Goal: Information Seeking & Learning: Check status

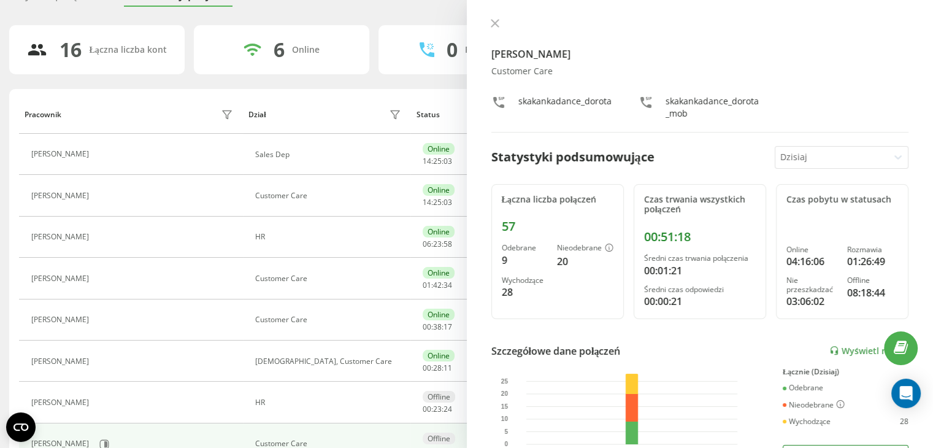
click at [494, 19] on icon at bounding box center [495, 23] width 9 height 9
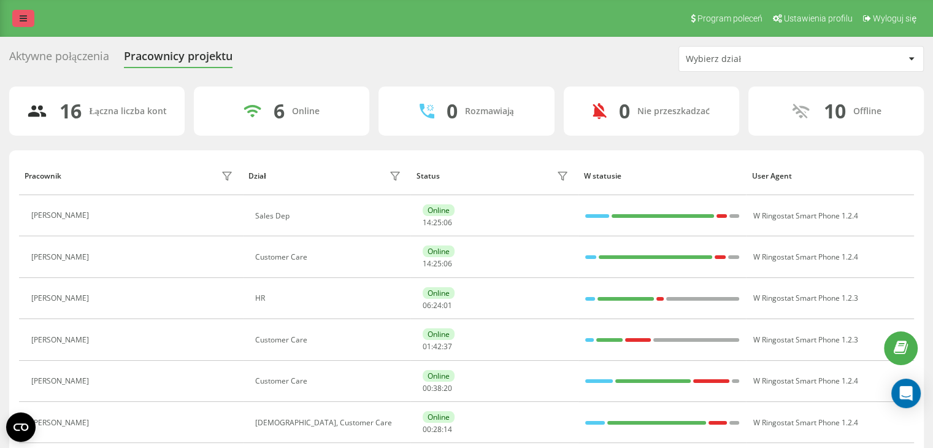
click at [25, 18] on icon at bounding box center [23, 18] width 7 height 9
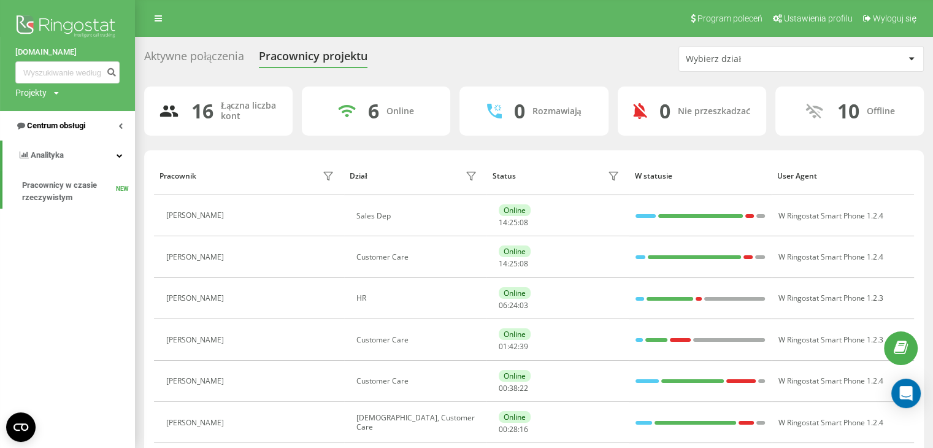
click at [64, 122] on span "Centrum obsługi" at bounding box center [56, 125] width 58 height 9
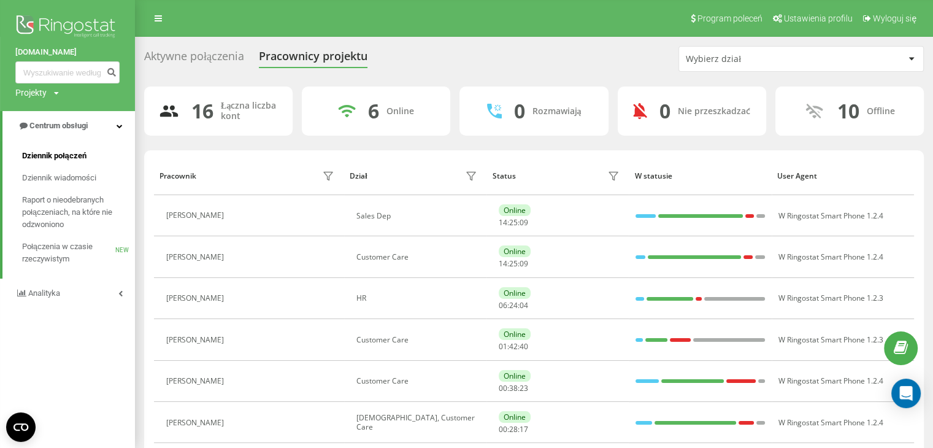
click at [67, 155] on span "Dziennik połączeń" at bounding box center [54, 156] width 64 height 12
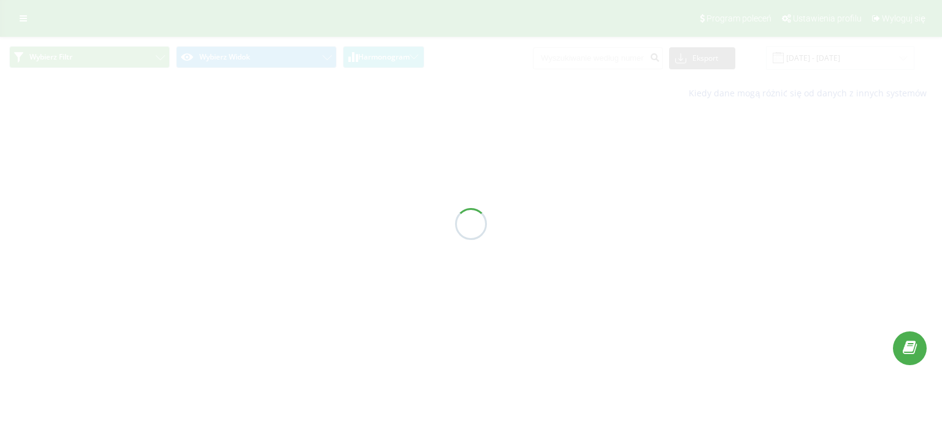
click at [576, 52] on div at bounding box center [471, 224] width 942 height 448
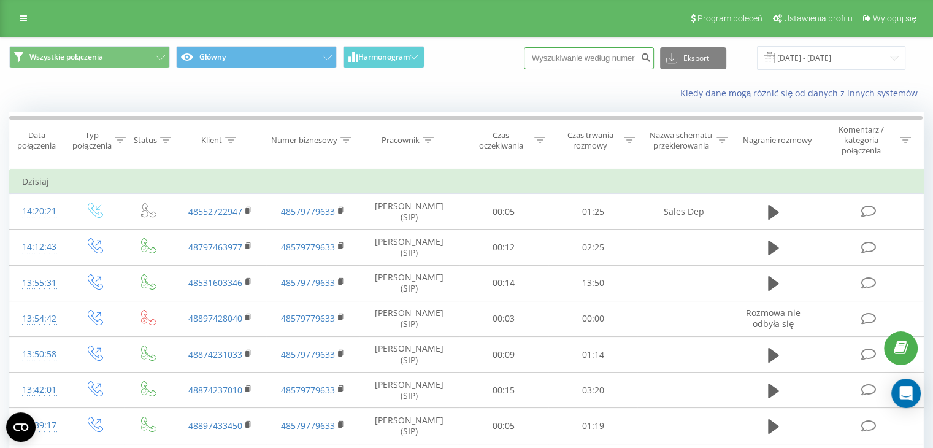
click at [586, 58] on input at bounding box center [589, 58] width 130 height 22
paste input "32 472 64 17"
type input "32 472 64 17"
click at [654, 48] on button "submit" at bounding box center [645, 58] width 17 height 22
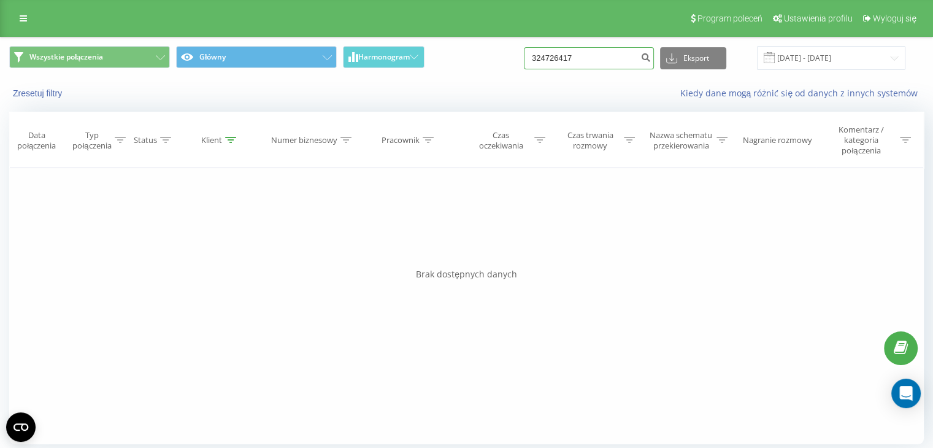
click at [577, 56] on input "324726417" at bounding box center [589, 58] width 130 height 22
paste input "65630"
type input "324765630"
click at [650, 61] on button "submit" at bounding box center [645, 58] width 17 height 22
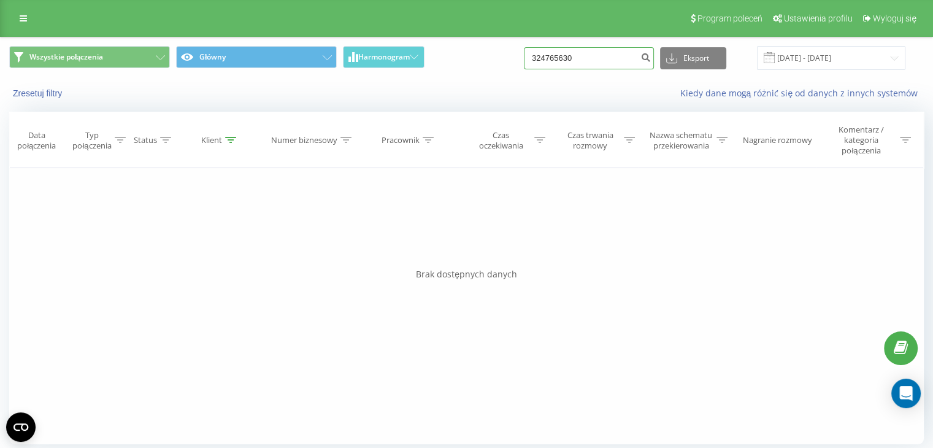
click at [563, 63] on input "324765630" at bounding box center [589, 58] width 130 height 22
paste input "472 70 5"
type input "32 472 70 50"
click at [650, 53] on button "submit" at bounding box center [645, 58] width 17 height 22
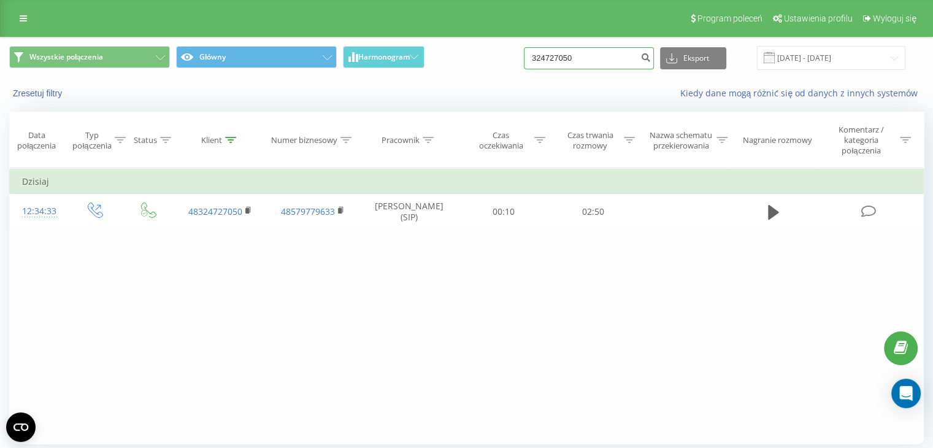
click at [611, 61] on input "324727050" at bounding box center [589, 58] width 130 height 22
click at [611, 60] on input "324727050" at bounding box center [589, 58] width 130 height 22
click at [610, 58] on input "324727050" at bounding box center [589, 58] width 130 height 22
click at [25, 16] on icon at bounding box center [23, 18] width 7 height 9
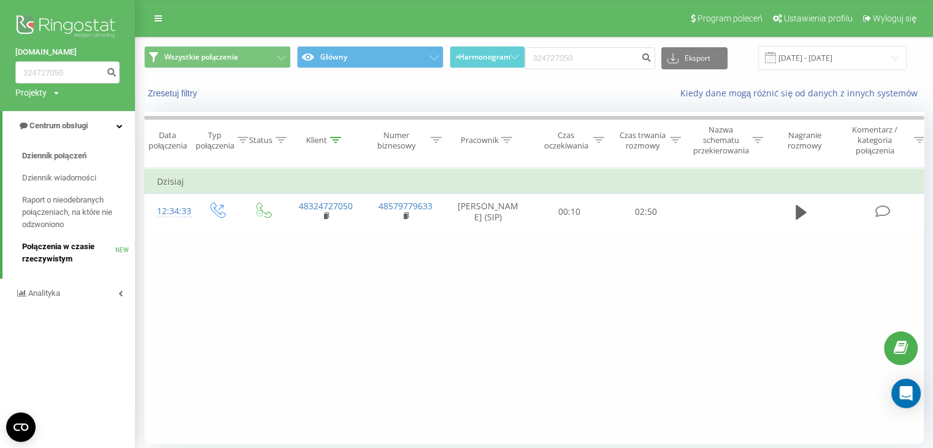
click at [94, 245] on span "Połączenia w czasie rzeczywistym" at bounding box center [68, 252] width 93 height 25
click at [58, 239] on link "Połączenia w czasie rzeczywistym NEW" at bounding box center [78, 253] width 113 height 34
click at [64, 240] on link "Połączenia w czasie rzeczywistym NEW" at bounding box center [78, 253] width 113 height 34
click at [48, 248] on span "Połączenia w czasie rzeczywistym" at bounding box center [68, 252] width 93 height 25
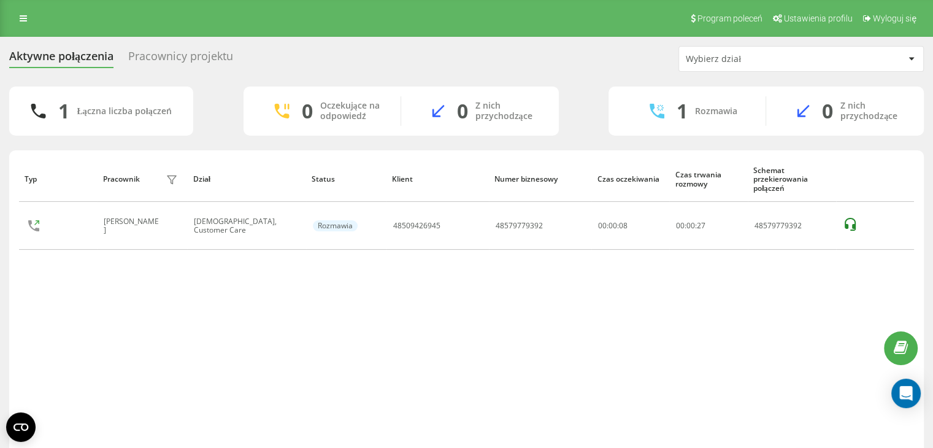
click at [140, 50] on div "Pracownicy projektu" at bounding box center [180, 59] width 105 height 19
click at [176, 72] on div "Aktywne połączenia Pracownicy projektu Wybierz dział 1 Łączna liczba połączeń 0…" at bounding box center [466, 262] width 915 height 432
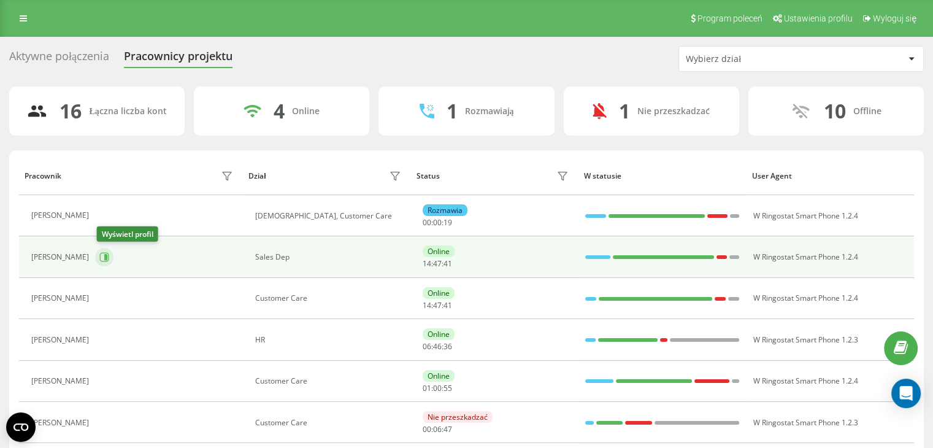
click at [104, 264] on button at bounding box center [104, 257] width 18 height 18
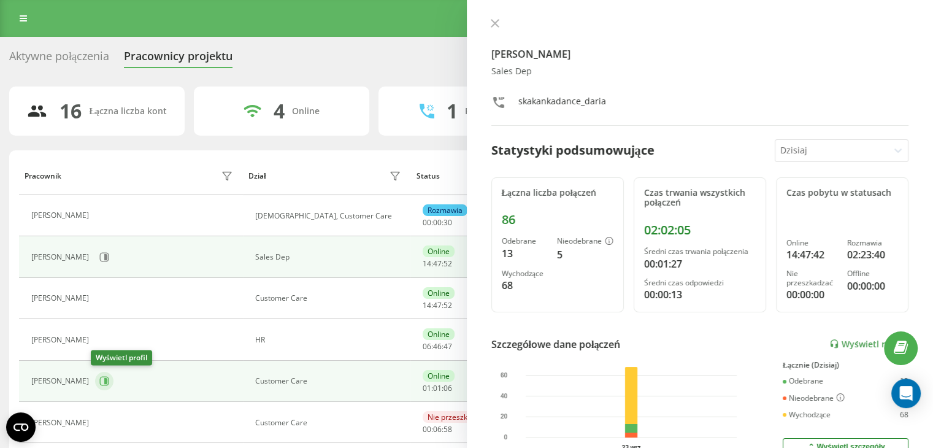
click at [100, 386] on button at bounding box center [104, 381] width 18 height 18
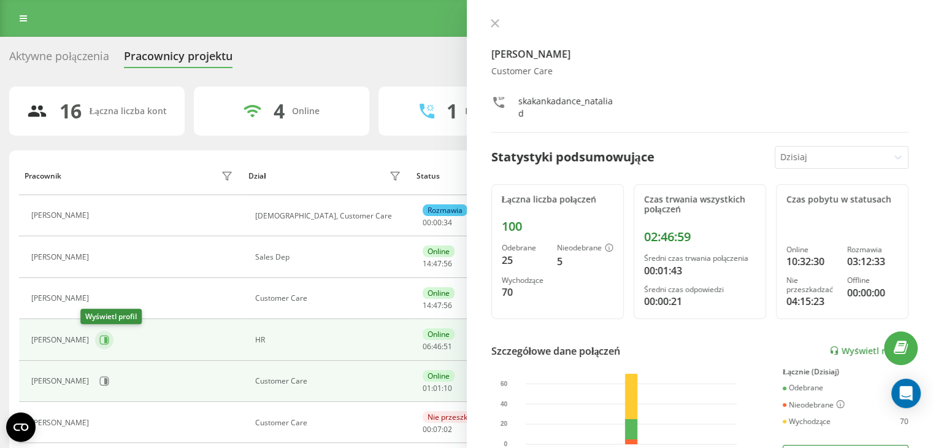
click at [99, 336] on icon at bounding box center [104, 340] width 10 height 10
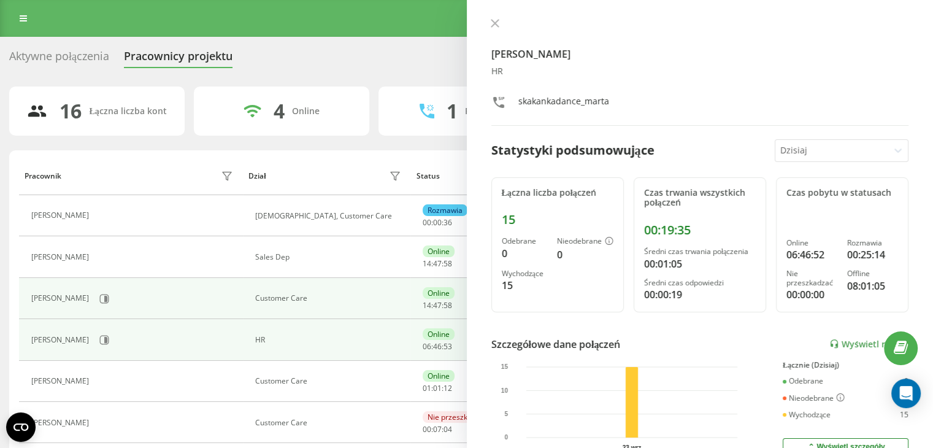
click at [95, 307] on div "[PERSON_NAME]" at bounding box center [133, 298] width 205 height 21
click at [104, 298] on icon at bounding box center [104, 299] width 10 height 10
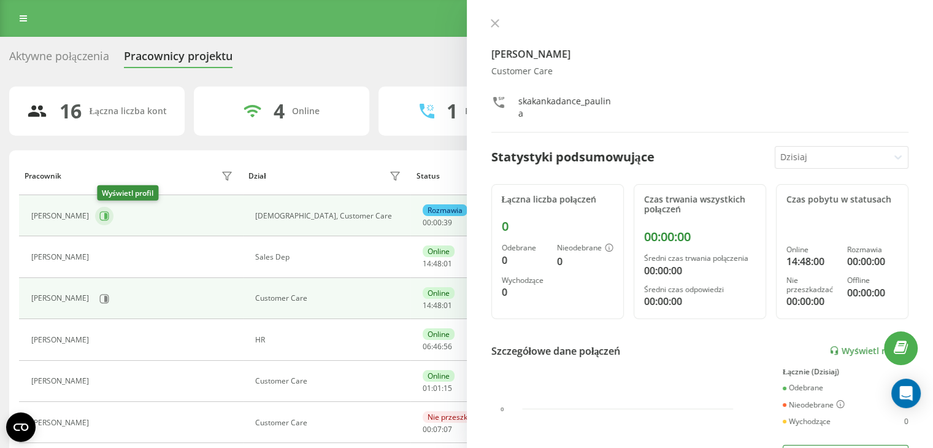
click at [105, 221] on button at bounding box center [104, 216] width 18 height 18
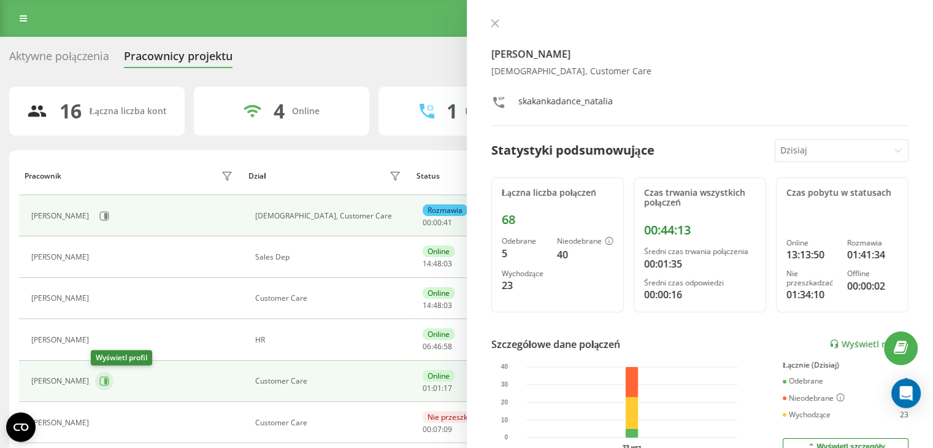
click at [99, 376] on icon at bounding box center [104, 381] width 10 height 10
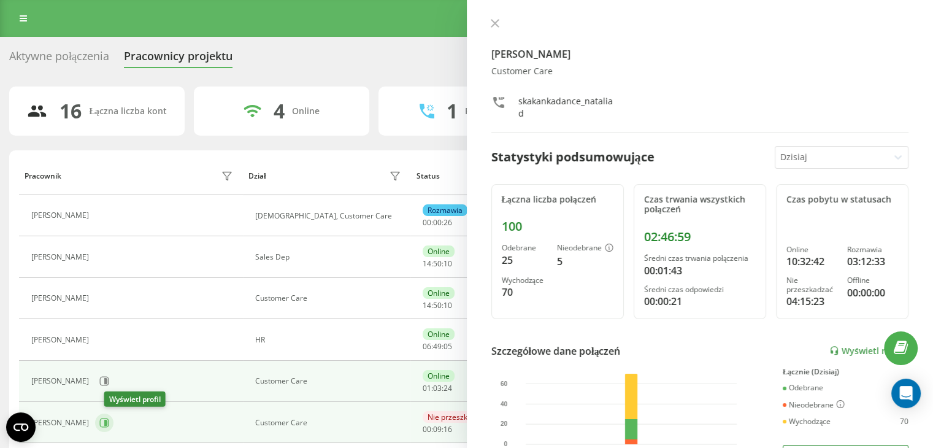
click at [109, 426] on icon at bounding box center [104, 423] width 10 height 10
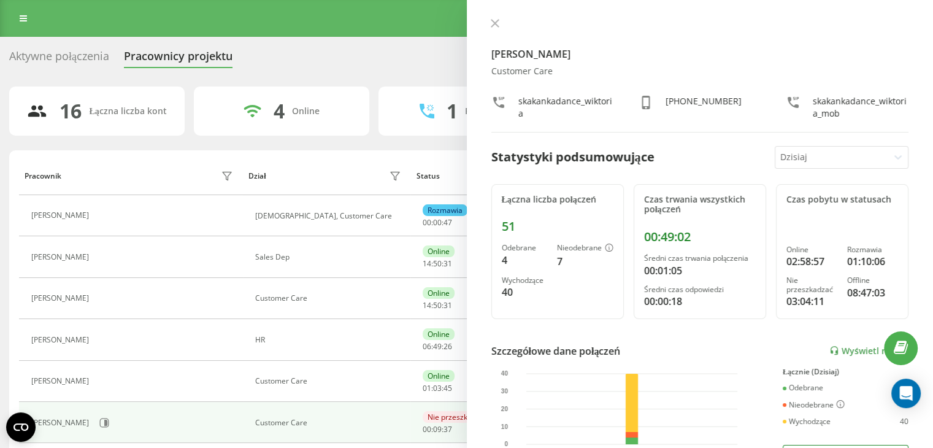
click at [788, 156] on div at bounding box center [832, 157] width 104 height 14
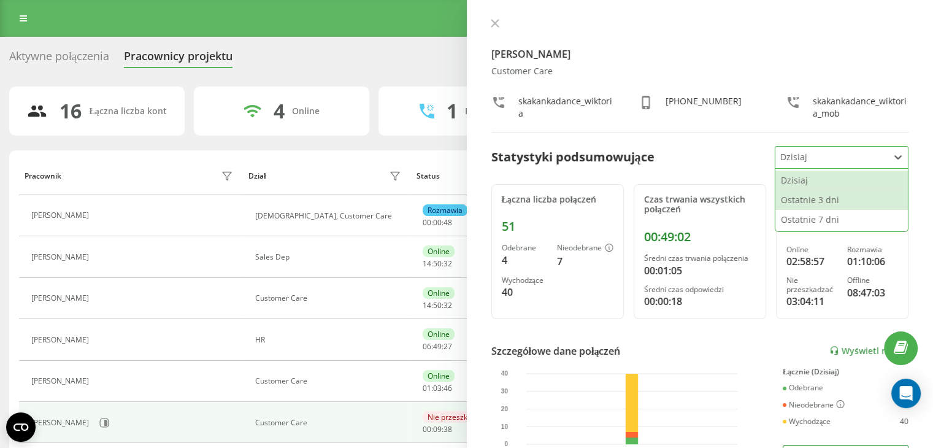
click at [802, 204] on div "Ostatnie 3 dni" at bounding box center [841, 200] width 132 height 20
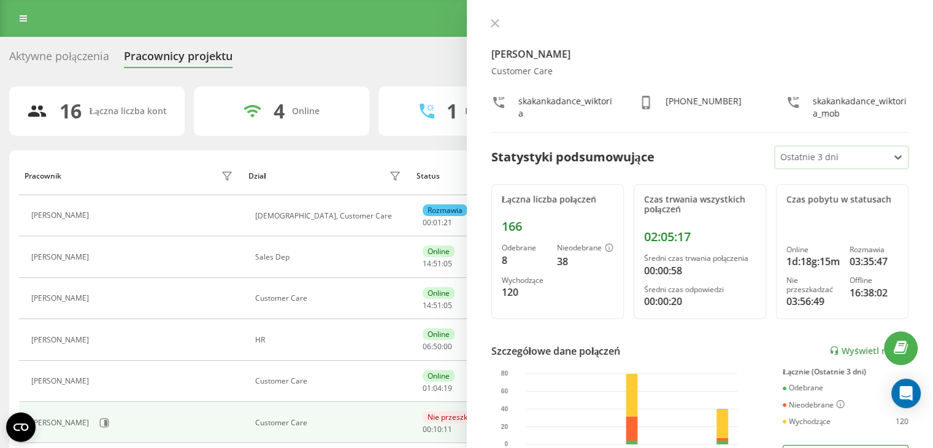
click at [815, 166] on div "Ostatnie 3 dni" at bounding box center [831, 157] width 113 height 21
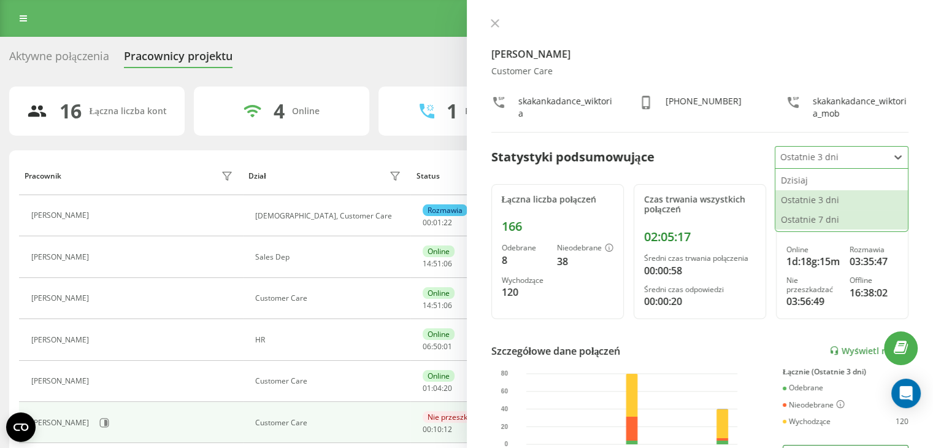
click at [815, 210] on div "Ostatnie 7 dni" at bounding box center [841, 220] width 132 height 20
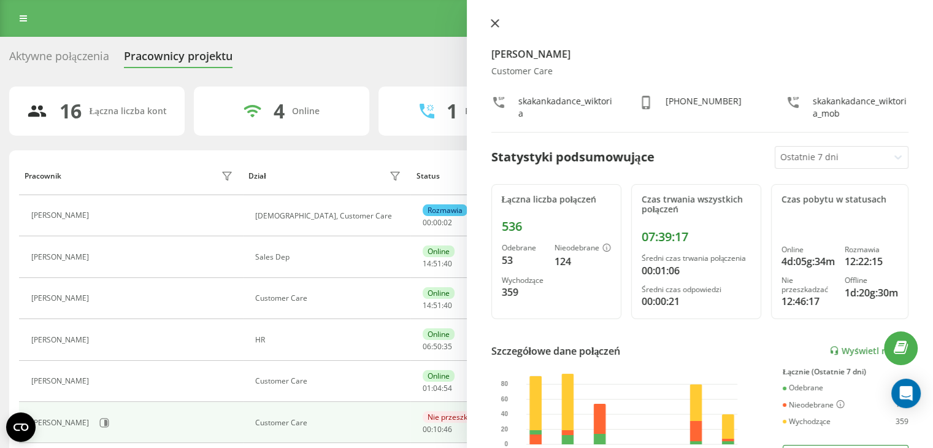
click at [492, 21] on icon at bounding box center [494, 23] width 7 height 7
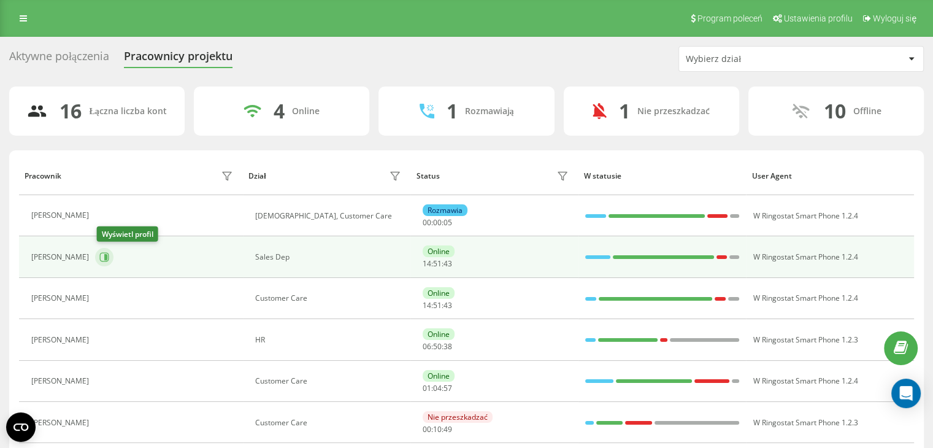
click at [108, 253] on icon at bounding box center [104, 257] width 10 height 10
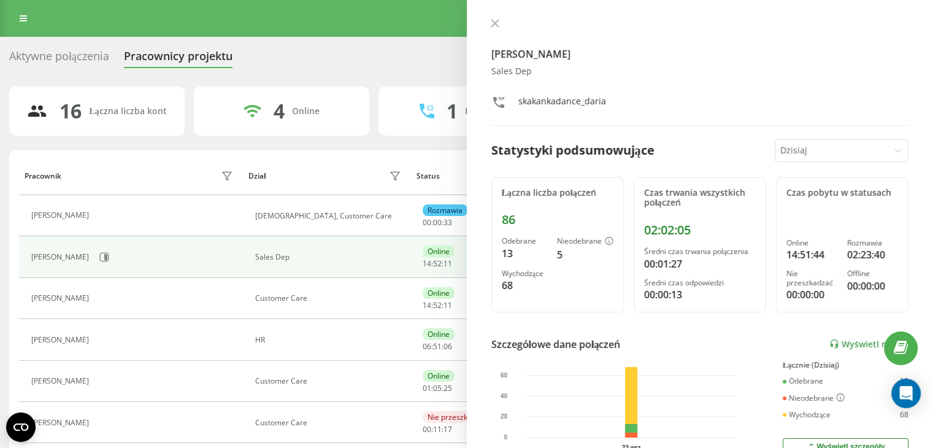
click at [790, 150] on div at bounding box center [832, 151] width 104 height 14
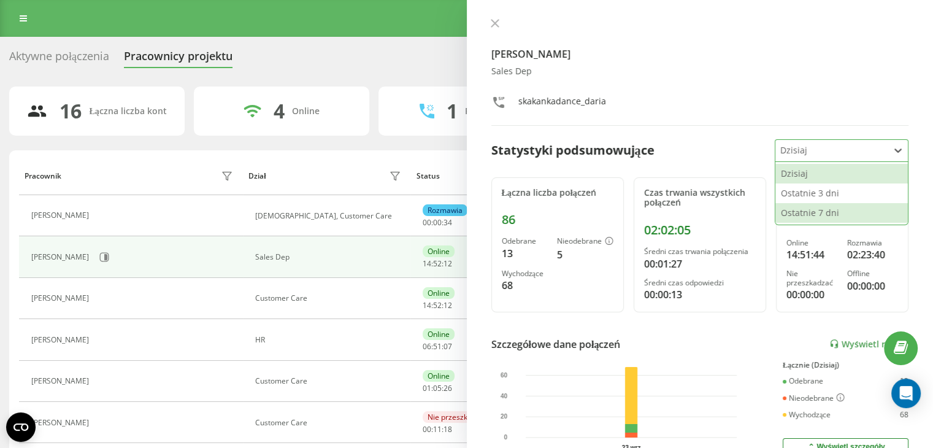
click at [801, 208] on div "Ostatnie 7 dni" at bounding box center [841, 213] width 132 height 20
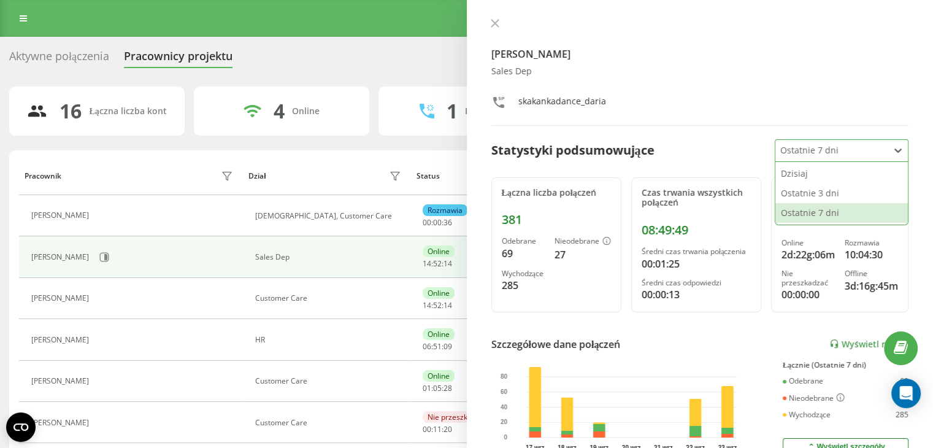
click at [794, 148] on div at bounding box center [832, 151] width 104 height 14
click at [807, 193] on div "Ostatnie 3 dni" at bounding box center [841, 193] width 132 height 20
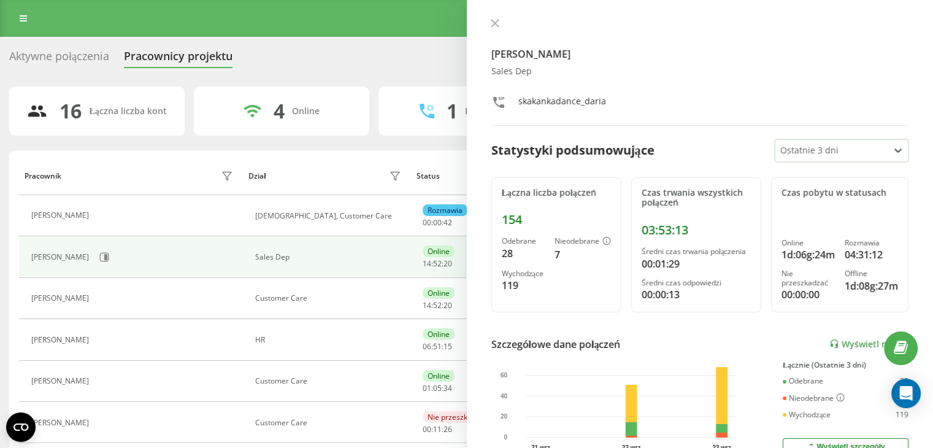
click at [493, 31] on div "[PERSON_NAME] Sales Dep skakankadance_daria" at bounding box center [700, 71] width 418 height 107
click at [493, 26] on icon at bounding box center [495, 23] width 9 height 9
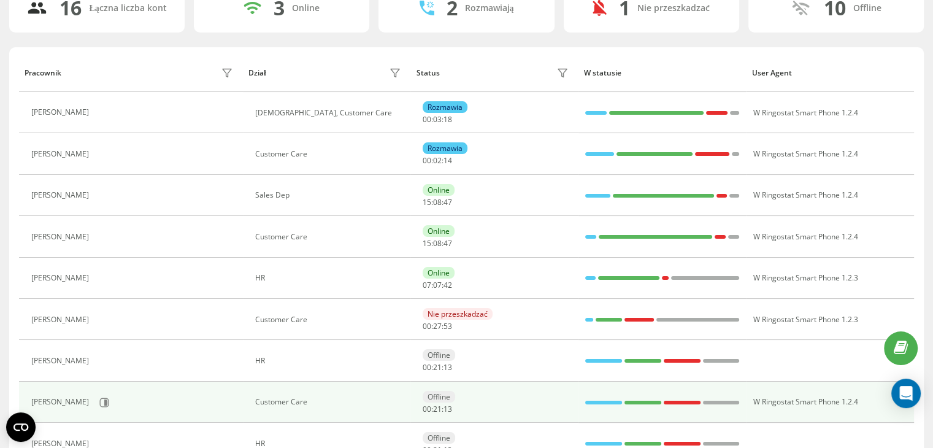
scroll to position [123, 0]
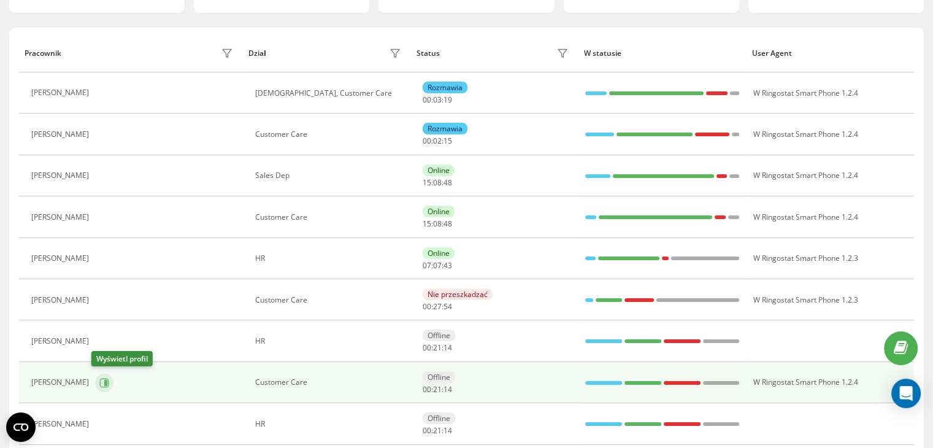
click at [104, 383] on icon at bounding box center [105, 382] width 3 height 6
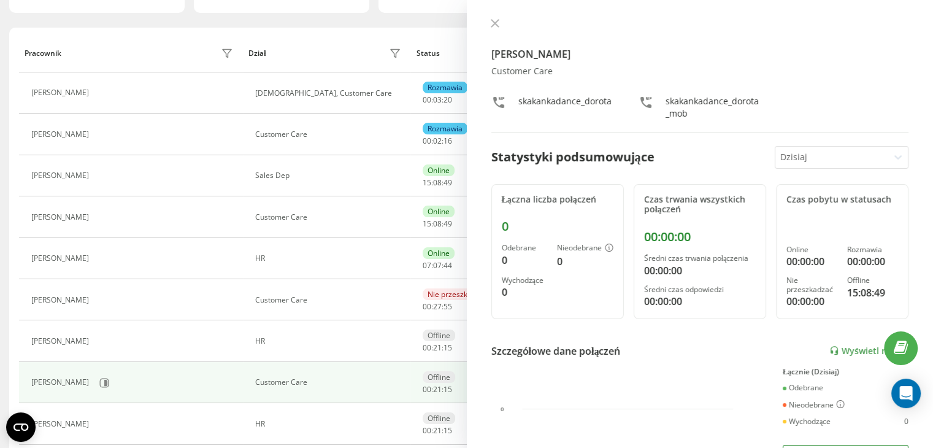
click at [796, 147] on div "Dzisiaj" at bounding box center [831, 157] width 113 height 21
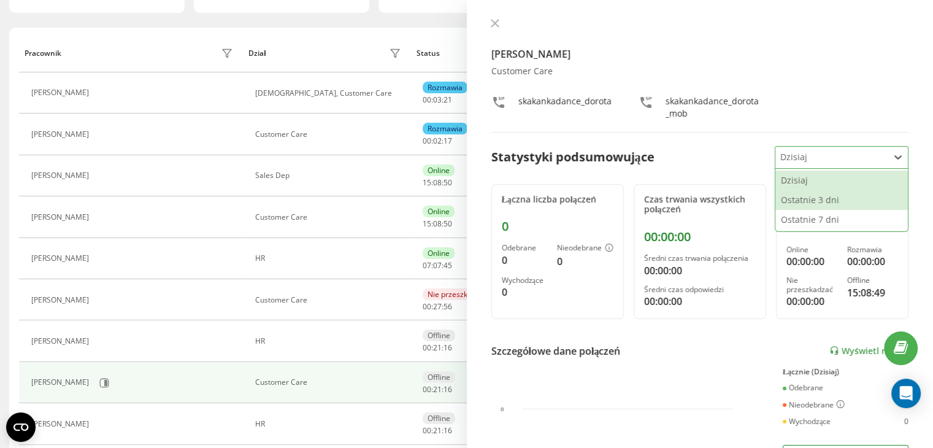
click at [801, 194] on div "Ostatnie 3 dni" at bounding box center [841, 200] width 132 height 20
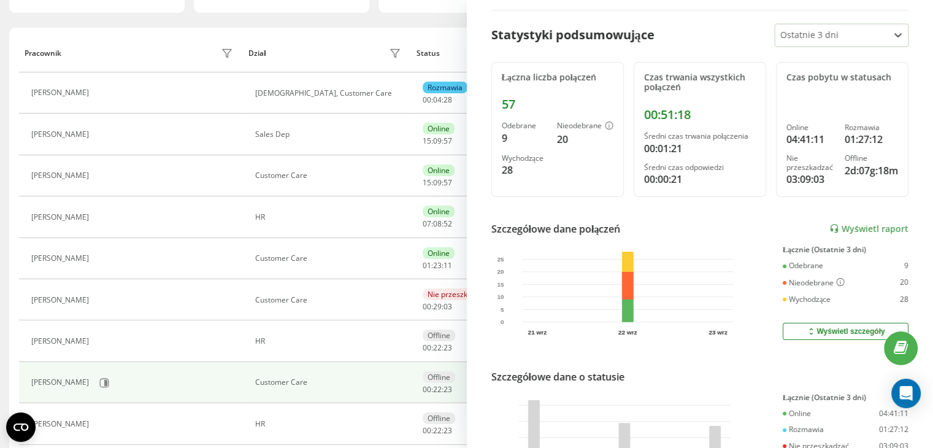
scroll to position [48, 0]
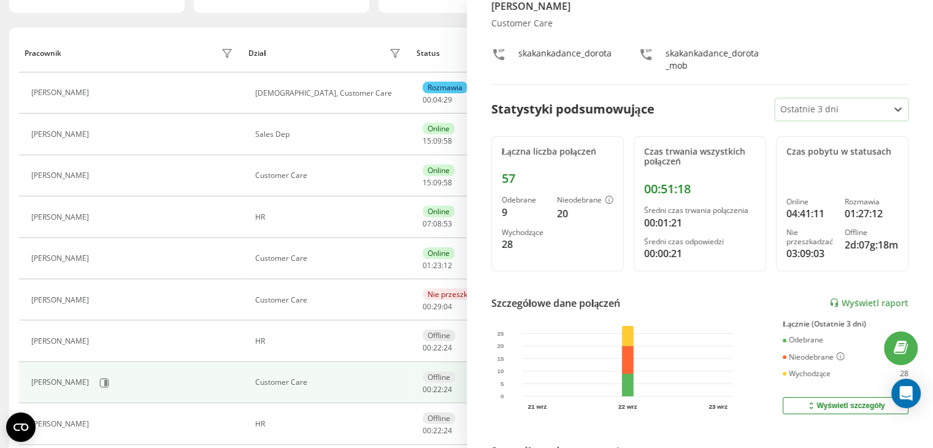
click at [807, 102] on div at bounding box center [832, 109] width 104 height 14
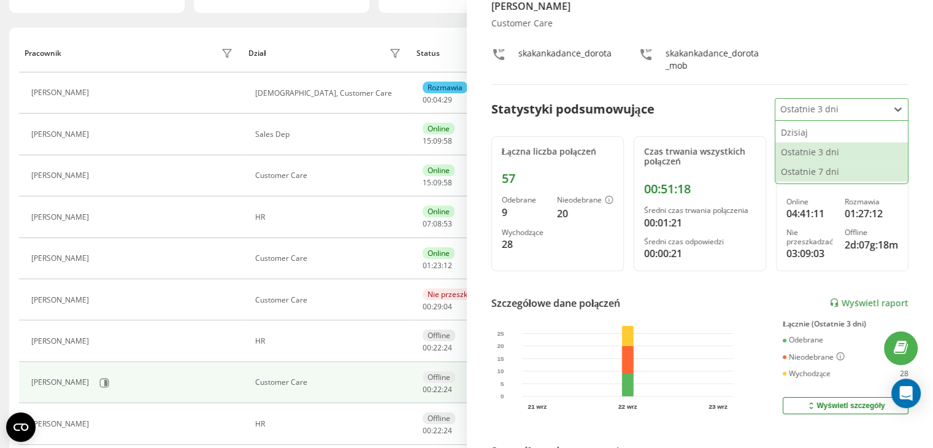
click at [807, 166] on div "Ostatnie 7 dni" at bounding box center [841, 172] width 132 height 20
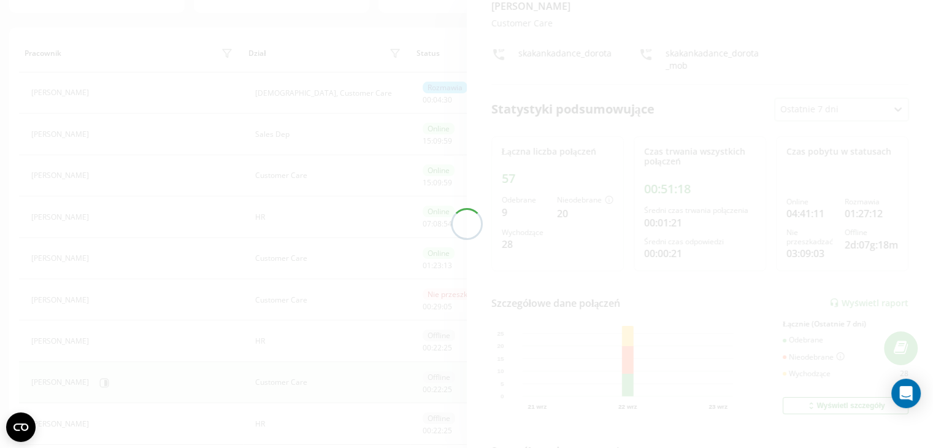
scroll to position [184, 0]
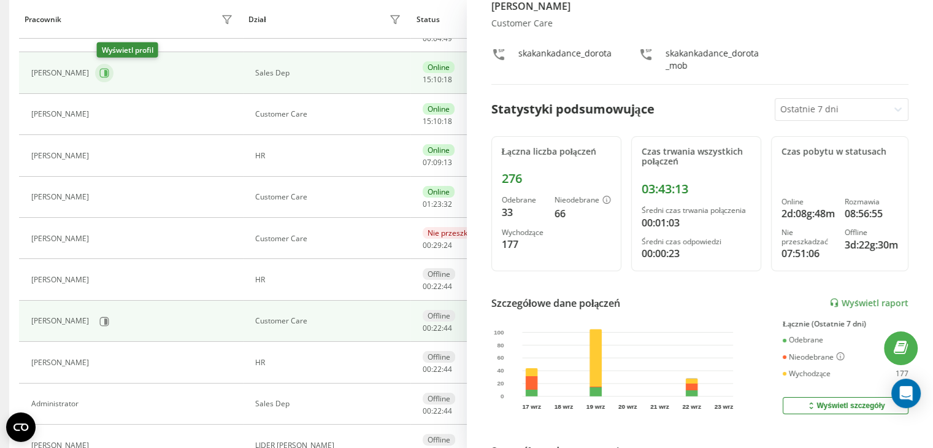
click at [108, 66] on button at bounding box center [104, 73] width 18 height 18
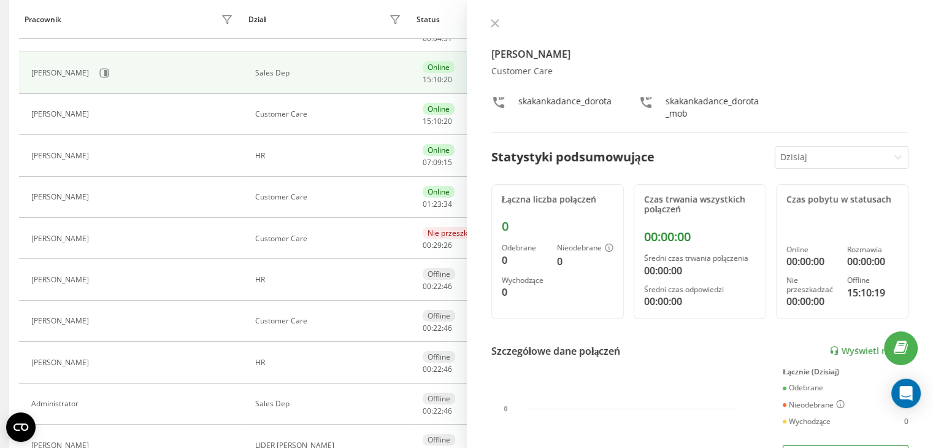
click at [828, 148] on div "Dzisiaj" at bounding box center [831, 157] width 113 height 21
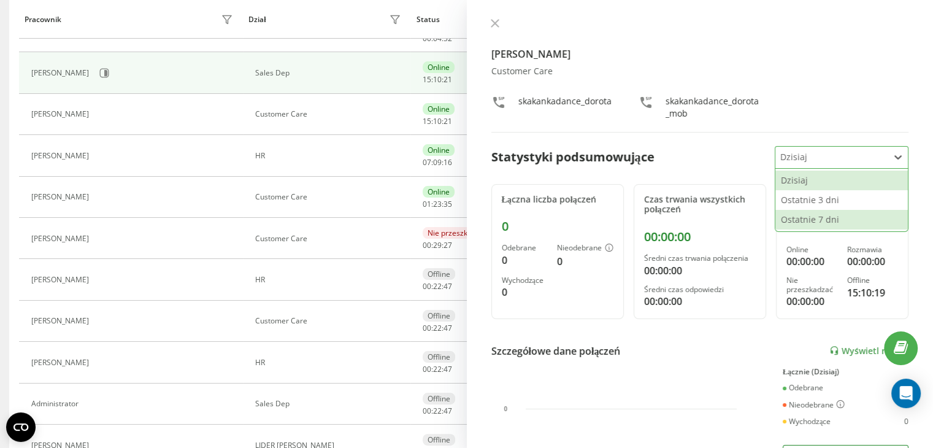
click at [819, 212] on div "Ostatnie 7 dni" at bounding box center [841, 220] width 132 height 20
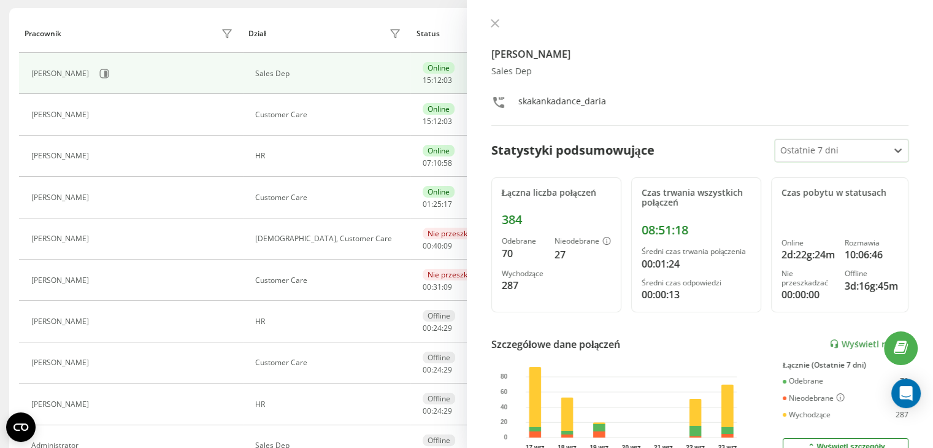
scroll to position [204, 0]
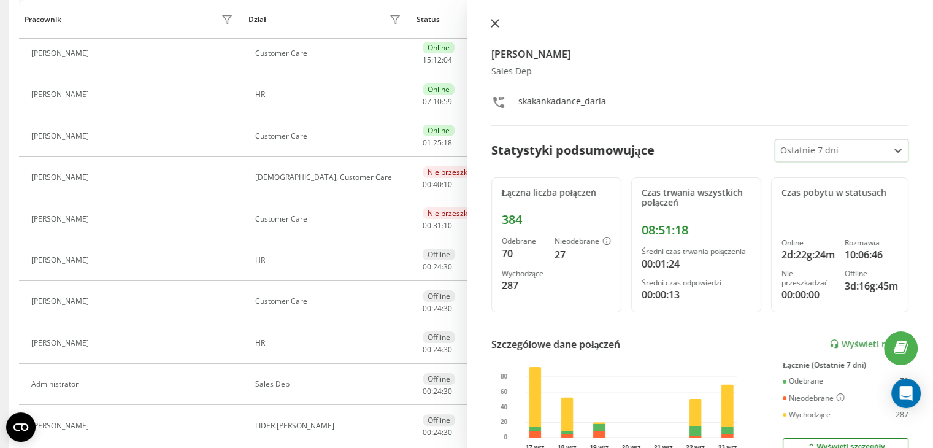
click at [491, 26] on icon at bounding box center [494, 23] width 7 height 7
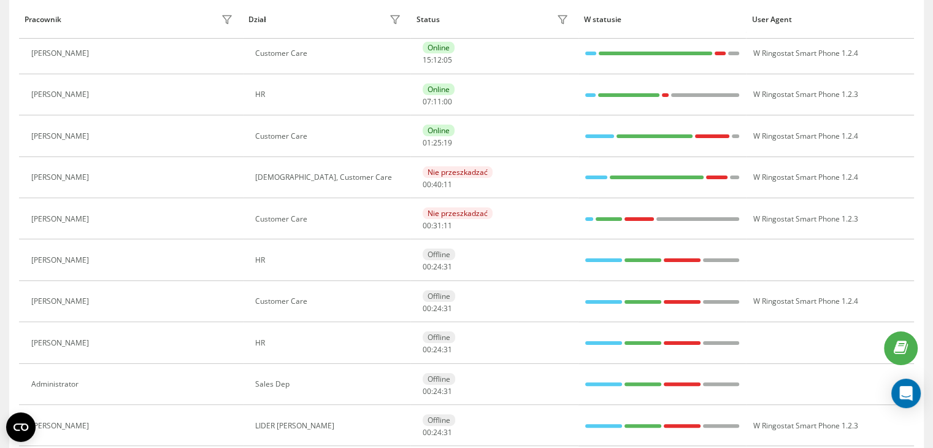
scroll to position [206, 0]
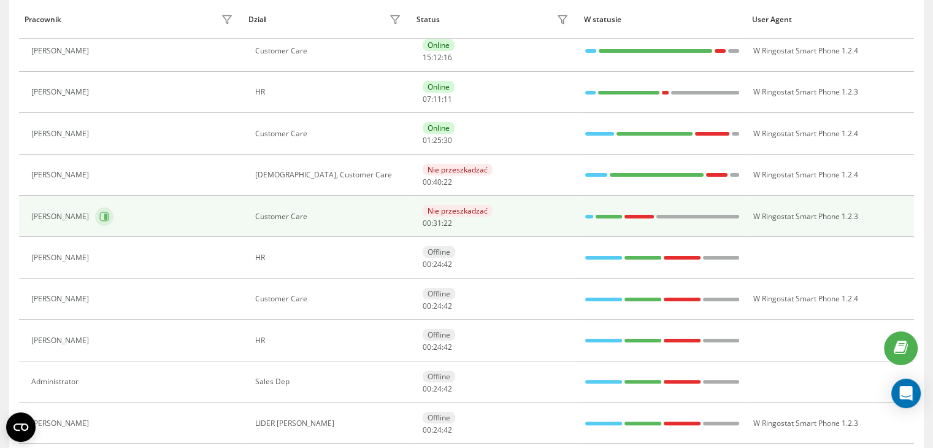
click at [107, 217] on button at bounding box center [104, 216] width 18 height 18
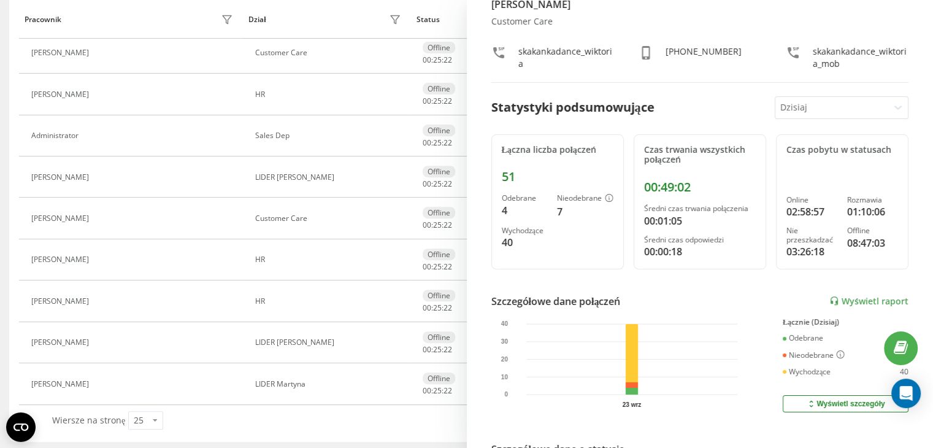
scroll to position [48, 0]
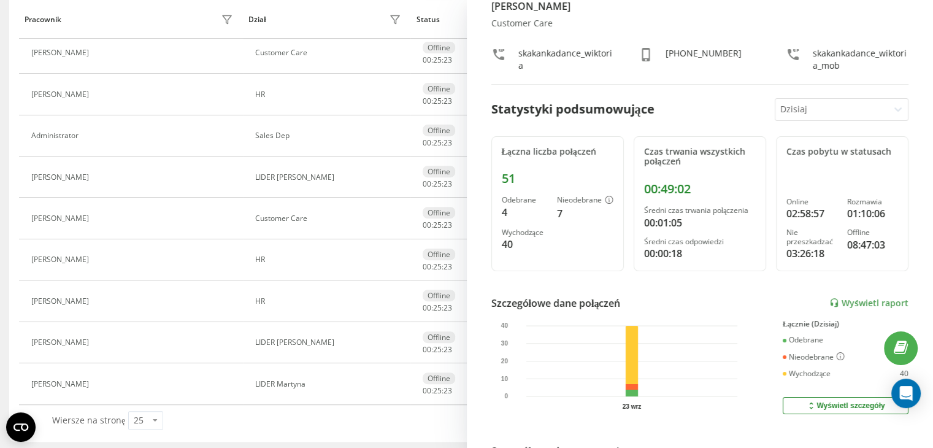
click at [603, 147] on div "Łączna liczba połączeń" at bounding box center [558, 152] width 112 height 10
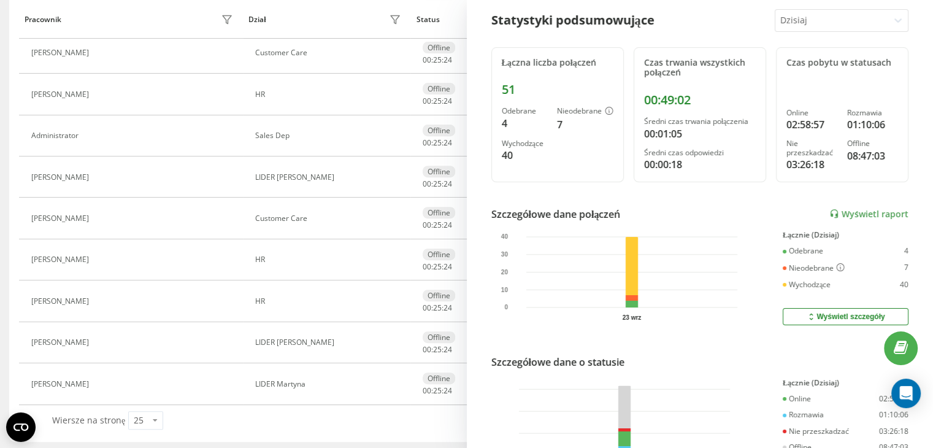
scroll to position [232, 0]
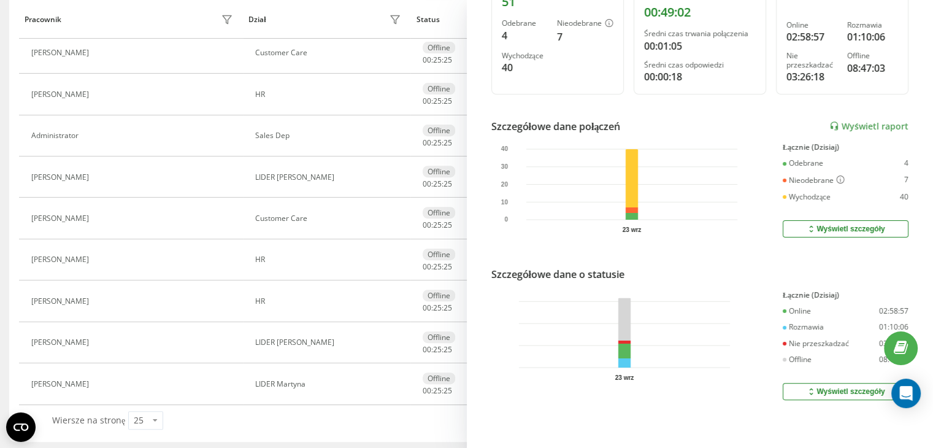
click at [806, 386] on icon at bounding box center [811, 391] width 10 height 10
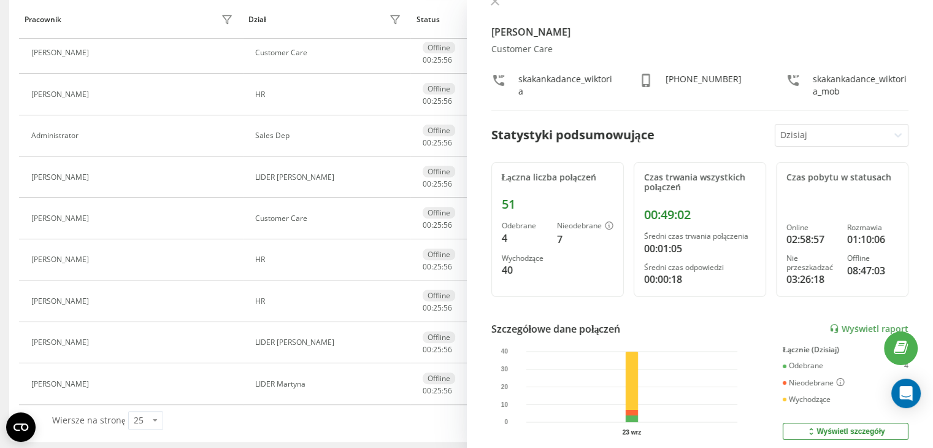
scroll to position [22, 0]
click at [844, 129] on div at bounding box center [832, 135] width 104 height 14
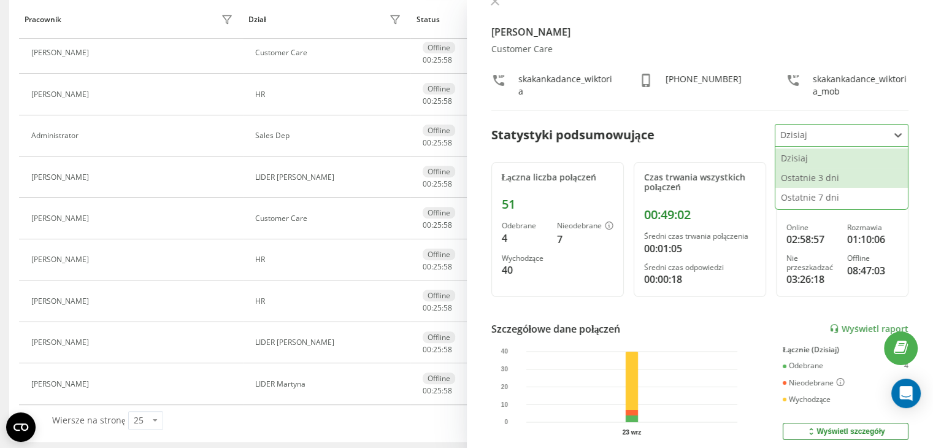
click at [840, 184] on div "Ostatnie 3 dni" at bounding box center [841, 178] width 132 height 20
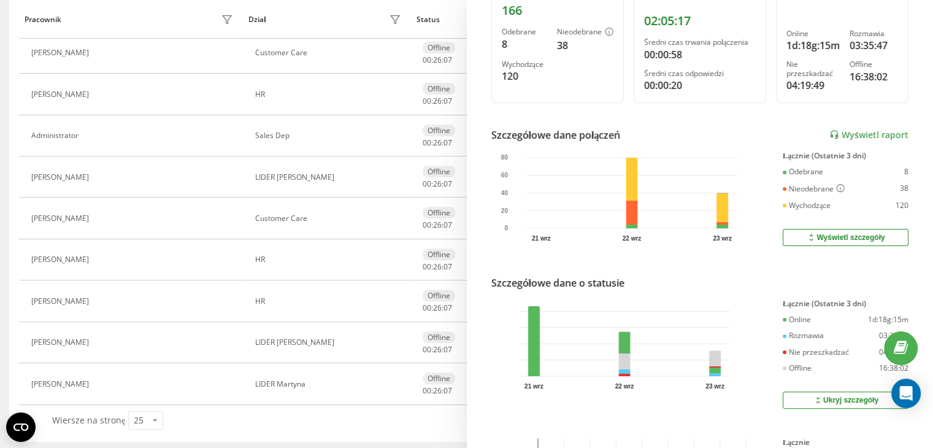
scroll to position [32, 0]
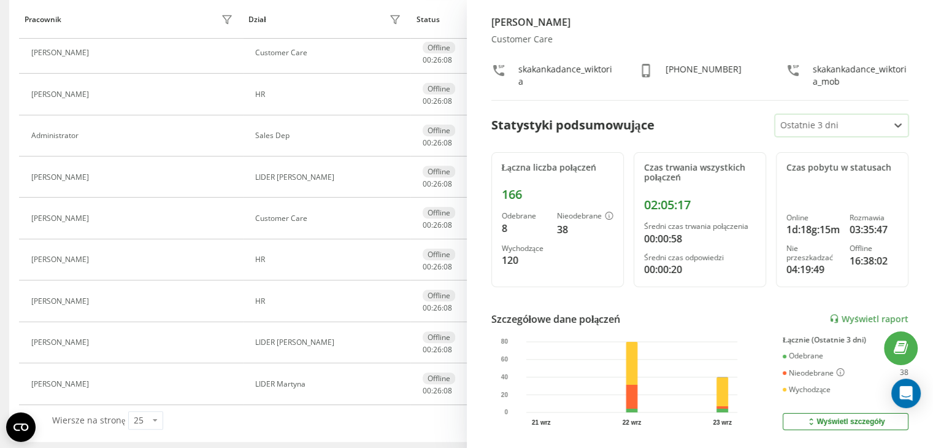
click at [793, 119] on div at bounding box center [832, 125] width 104 height 14
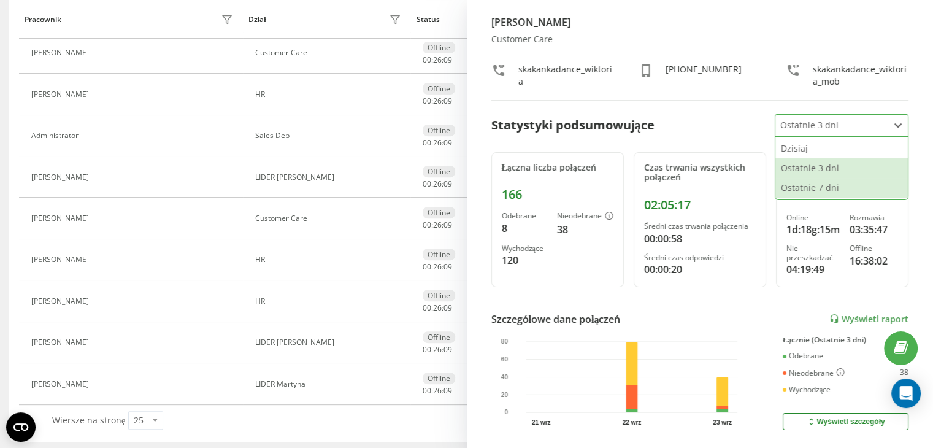
click at [795, 193] on div "Ostatnie 7 dni" at bounding box center [841, 188] width 132 height 20
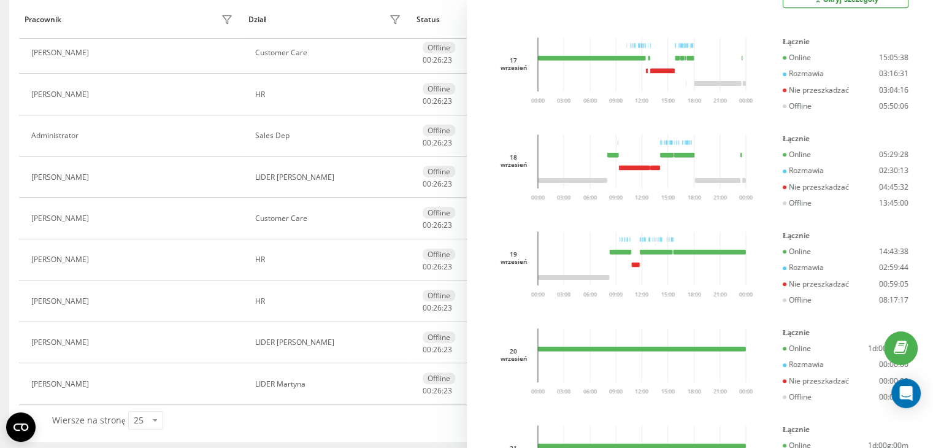
scroll to position [551, 0]
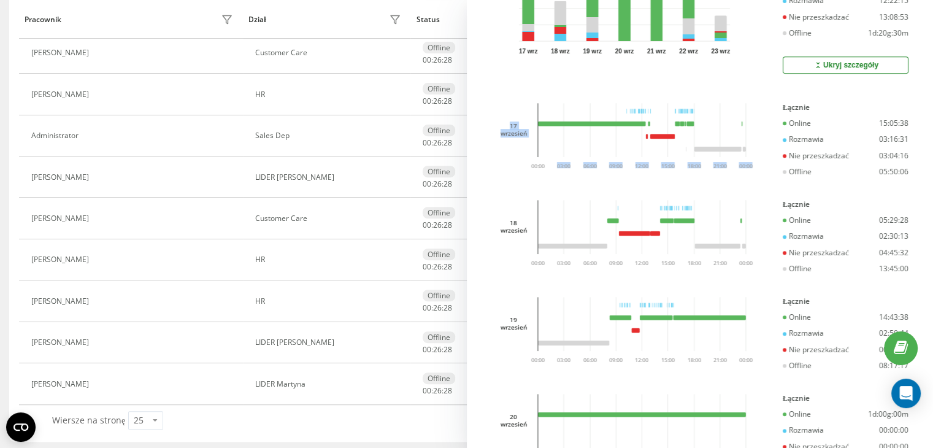
drag, startPoint x: 501, startPoint y: 128, endPoint x: 528, endPoint y: 140, distance: 29.1
click at [528, 140] on div "[DATE] 03:00 06:00 09:00 12:00 15:00 18:00 21:00 00:00 00:00" at bounding box center [624, 135] width 266 height 65
drag, startPoint x: 792, startPoint y: 163, endPoint x: 905, endPoint y: 164, distance: 112.9
click at [905, 164] on div "[PERSON_NAME] Customer Care skakankadance_wiktoria [PHONE_NUMBER] skakankadance…" at bounding box center [700, 224] width 467 height 448
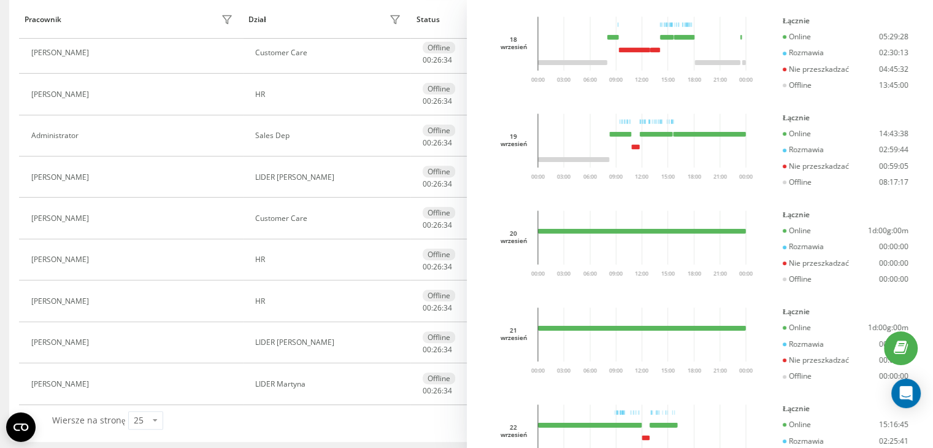
scroll to position [735, 0]
drag, startPoint x: 881, startPoint y: 174, endPoint x: 913, endPoint y: 172, distance: 32.0
click at [913, 172] on div "[PERSON_NAME] Customer Care skakankadance_wiktoria [PHONE_NUMBER] skakankadance…" at bounding box center [700, 224] width 467 height 448
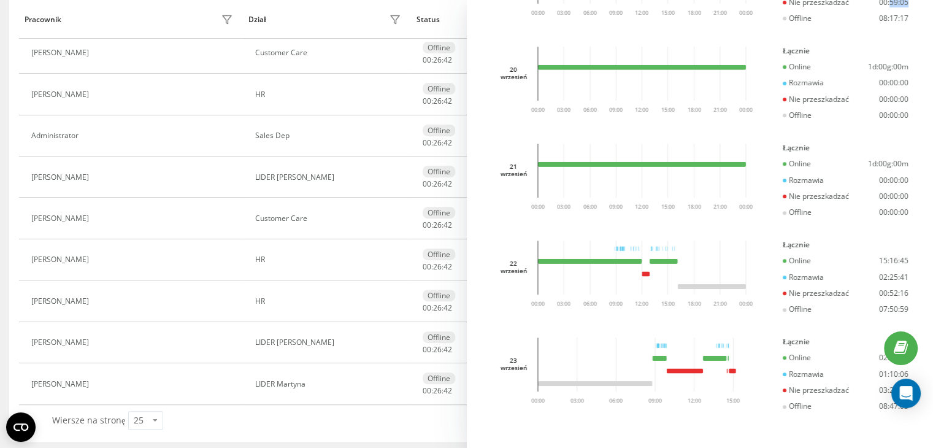
scroll to position [919, 0]
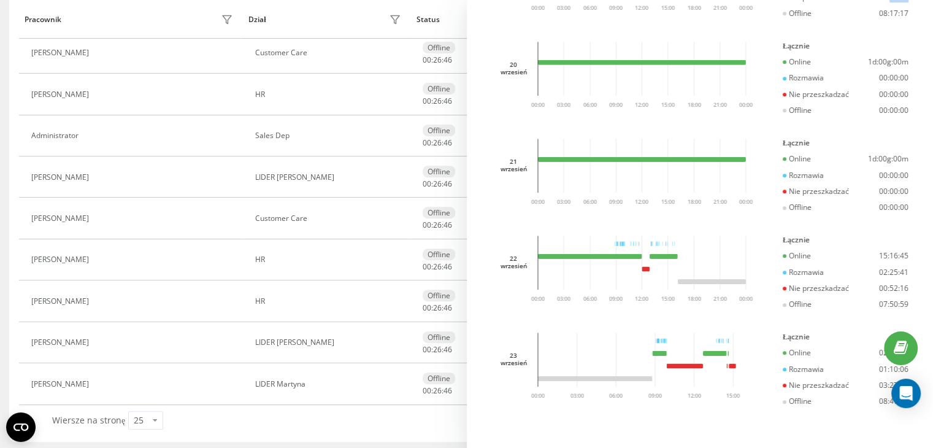
click at [477, 193] on div "[PERSON_NAME] Customer Care skakankadance_wiktoria [PHONE_NUMBER] skakankadance…" at bounding box center [700, 224] width 467 height 448
drag, startPoint x: 873, startPoint y: 280, endPoint x: 910, endPoint y: 279, distance: 36.8
click at [910, 279] on div "[PERSON_NAME] Customer Care skakankadance_wiktoria [PHONE_NUMBER] skakankadance…" at bounding box center [700, 224] width 467 height 448
drag, startPoint x: 876, startPoint y: 375, endPoint x: 906, endPoint y: 372, distance: 30.3
click at [906, 372] on div "[PERSON_NAME] Customer Care skakankadance_wiktoria [PHONE_NUMBER] skakankadance…" at bounding box center [700, 224] width 467 height 448
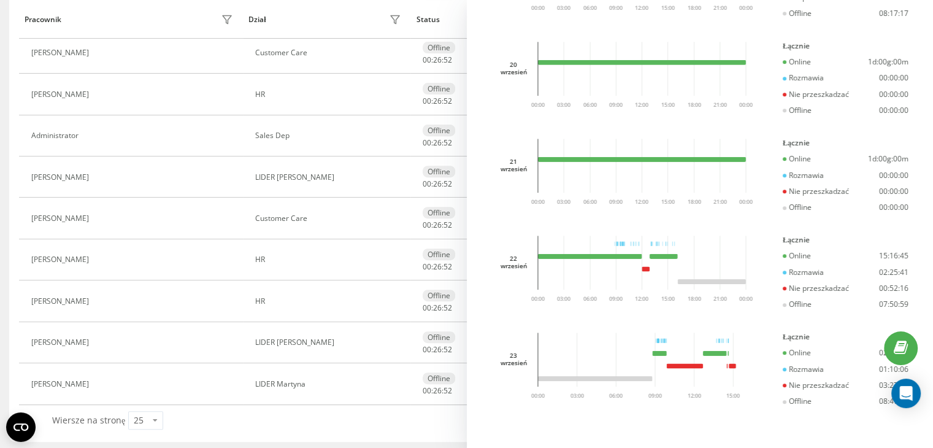
click at [503, 359] on div "wrzesień" at bounding box center [514, 362] width 26 height 7
click at [504, 359] on div "wrzesień" at bounding box center [514, 362] width 26 height 7
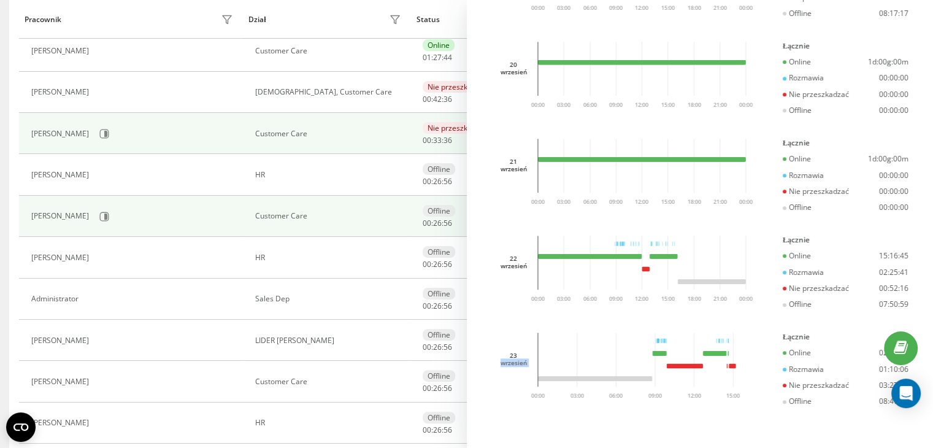
scroll to position [268, 0]
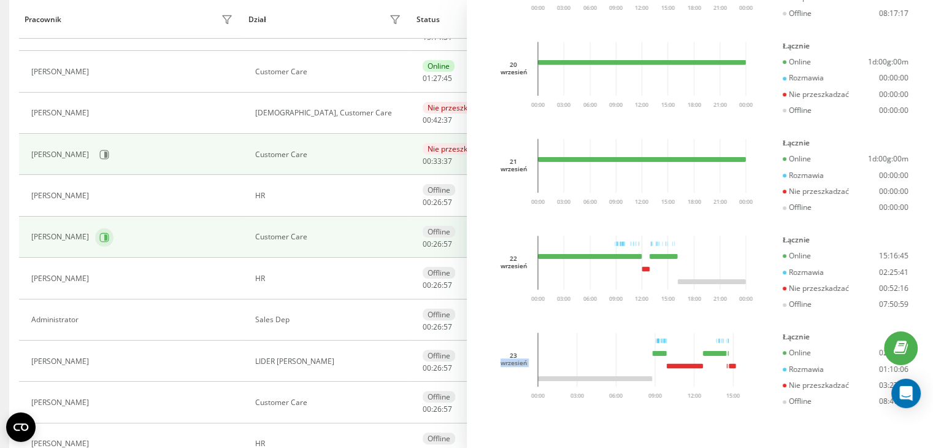
click at [99, 234] on icon at bounding box center [104, 237] width 10 height 10
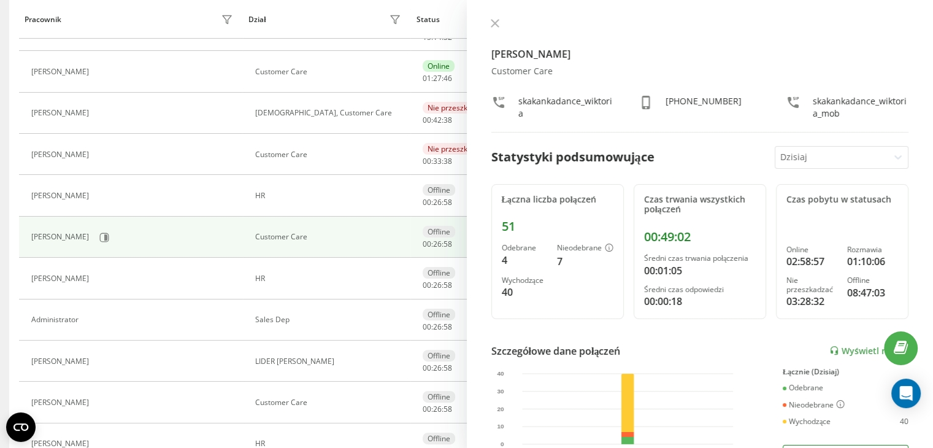
click at [812, 148] on div "Dzisiaj" at bounding box center [831, 157] width 113 height 21
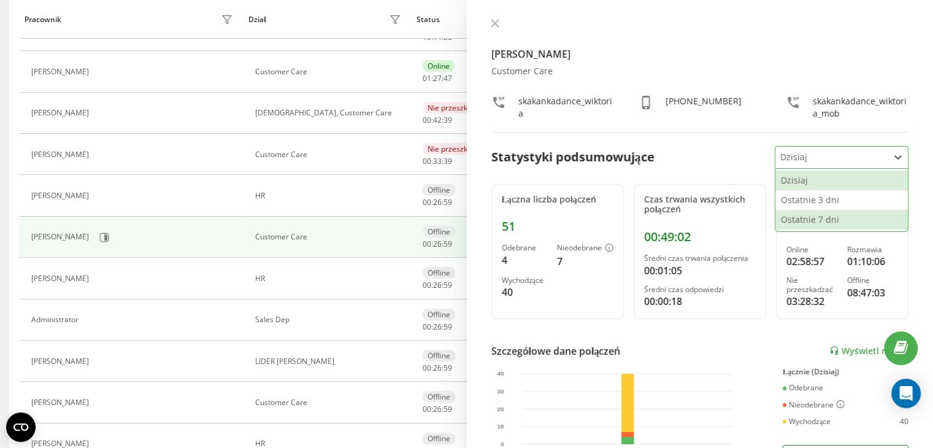
click at [805, 217] on div "Ostatnie 7 dni" at bounding box center [841, 220] width 132 height 20
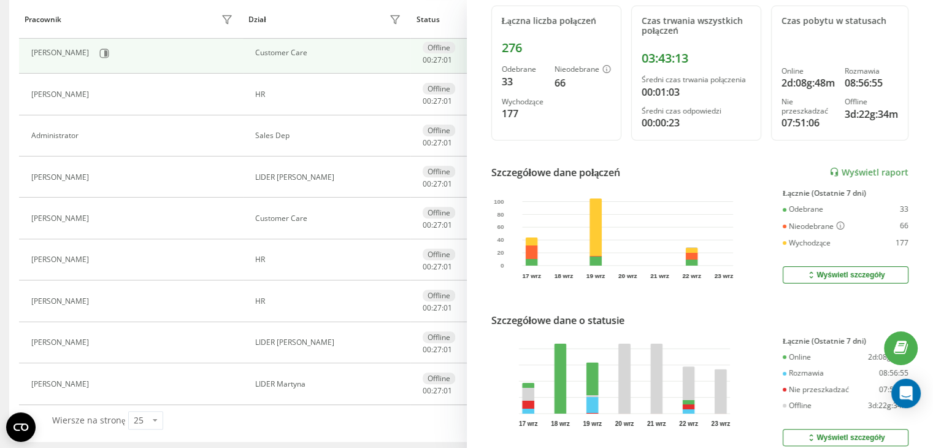
scroll to position [240, 0]
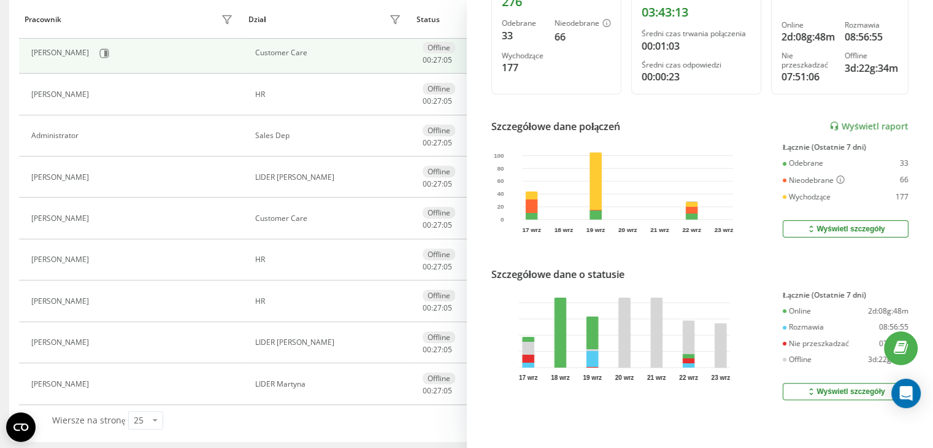
click at [812, 383] on button "Wyświetl szczegóły" at bounding box center [846, 391] width 126 height 17
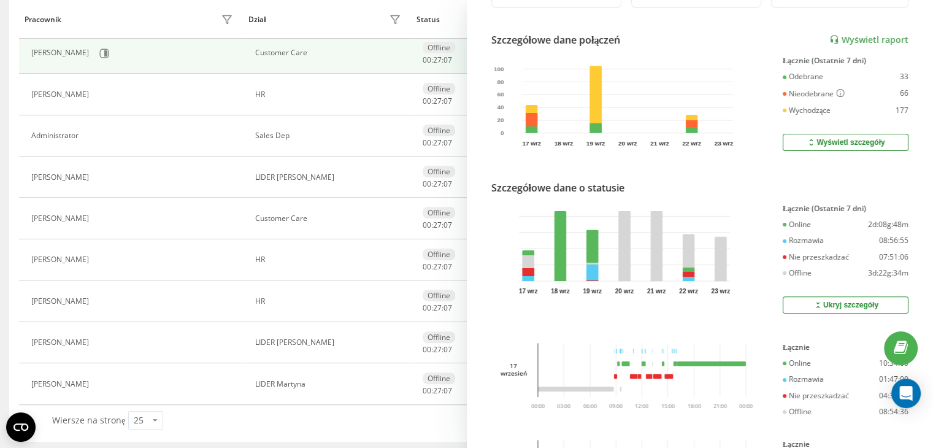
scroll to position [424, 0]
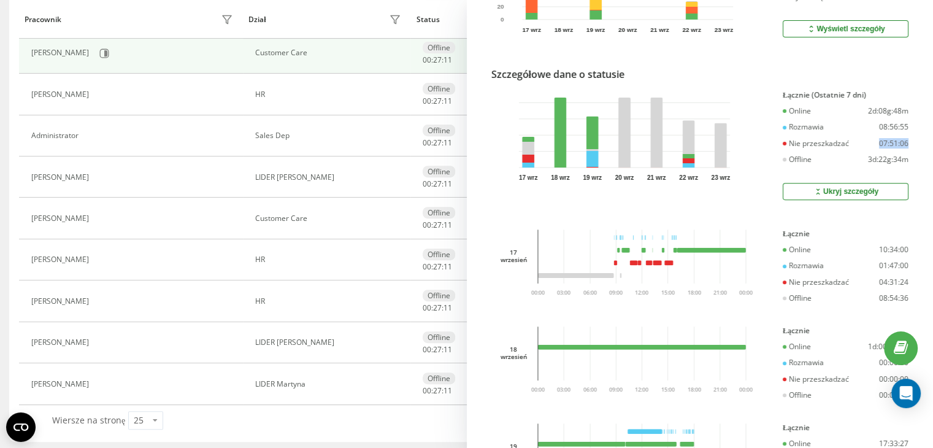
drag, startPoint x: 867, startPoint y: 151, endPoint x: 915, endPoint y: 152, distance: 47.9
click at [915, 152] on div "[PERSON_NAME] Customer Care skakankadance_dorota skakankadance_dorota_mob Staty…" at bounding box center [700, 224] width 467 height 448
drag, startPoint x: 833, startPoint y: 101, endPoint x: 852, endPoint y: 101, distance: 19.0
click at [852, 99] on div "Łącznie (Ostatnie 7 dni)" at bounding box center [846, 95] width 126 height 9
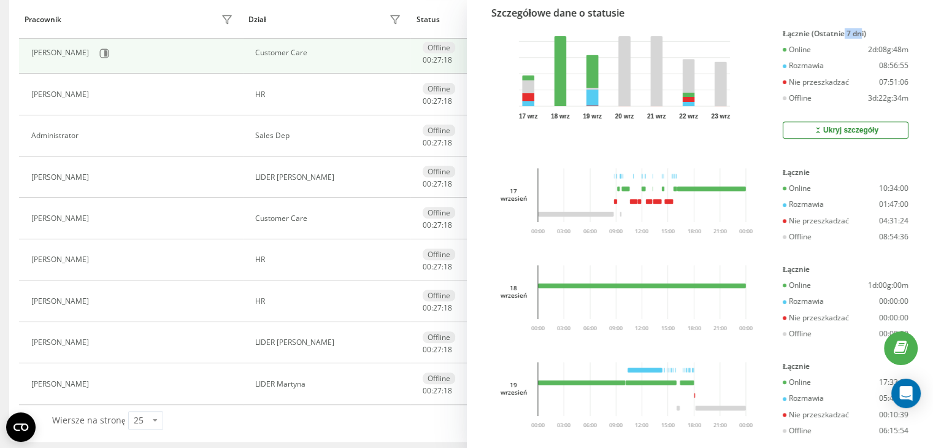
drag, startPoint x: 512, startPoint y: 193, endPoint x: 737, endPoint y: 218, distance: 225.9
click at [540, 193] on div "[DATE] 03:00 06:00 09:00 12:00 15:00 18:00 21:00 00:00 00:00" at bounding box center [624, 200] width 266 height 65
drag, startPoint x: 847, startPoint y: 223, endPoint x: 918, endPoint y: 223, distance: 70.5
click at [918, 223] on div "[PERSON_NAME] Customer Care skakankadance_dorota skakankadance_dorota_mob Staty…" at bounding box center [700, 224] width 467 height 448
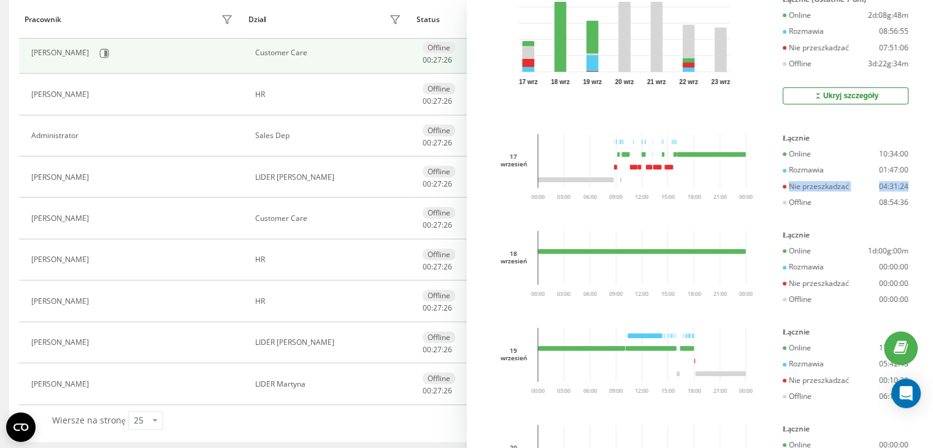
scroll to position [547, 0]
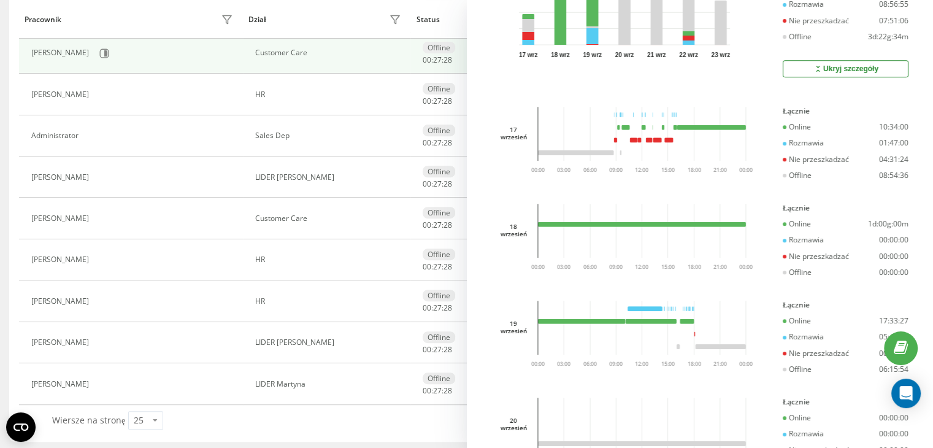
click at [843, 240] on div "Online 1d:00g:00m Rozmawia 00:00:00 Nie przeszkadzać 00:00:00 Offline 00:00:00" at bounding box center [846, 249] width 126 height 58
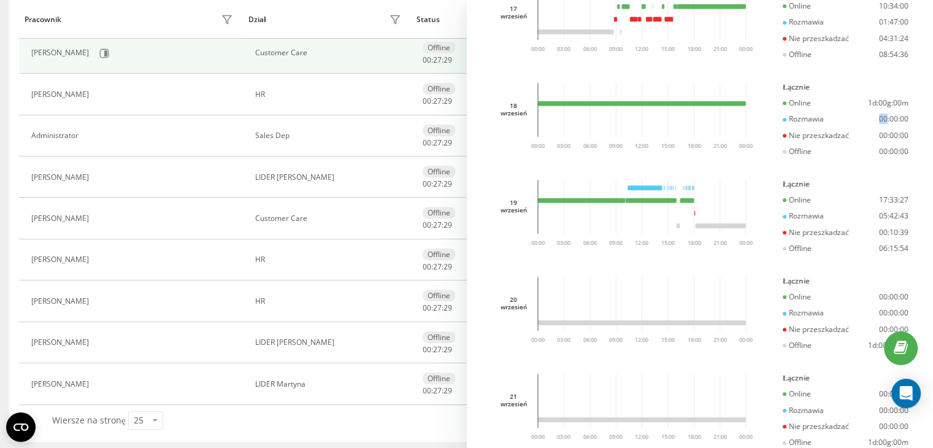
scroll to position [670, 0]
click at [896, 235] on div "Nie przeszkadzać 00:10:39" at bounding box center [846, 230] width 126 height 9
drag, startPoint x: 858, startPoint y: 107, endPoint x: 905, endPoint y: 107, distance: 47.9
click at [905, 107] on div "[PERSON_NAME] Customer Care skakankadance_dorota skakankadance_dorota_mob Staty…" at bounding box center [700, 224] width 467 height 448
drag, startPoint x: 869, startPoint y: 202, endPoint x: 907, endPoint y: 202, distance: 38.0
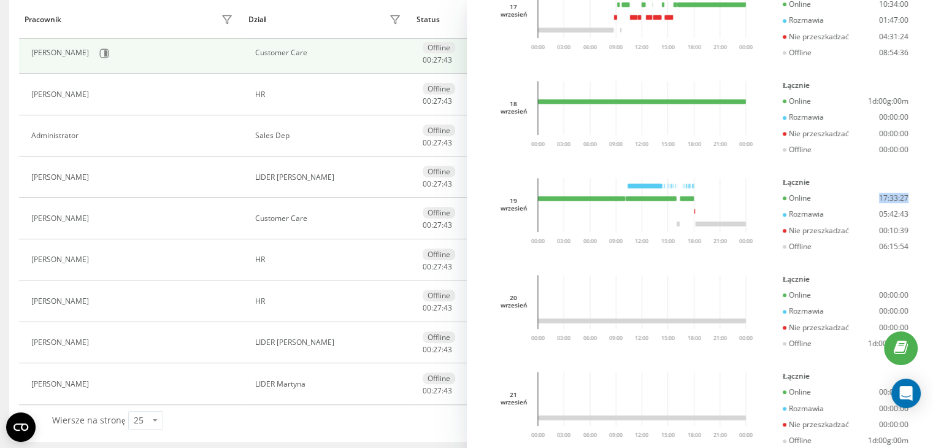
click at [907, 202] on div "[PERSON_NAME] Customer Care skakankadance_dorota skakankadance_dorota_mob Staty…" at bounding box center [700, 224] width 467 height 448
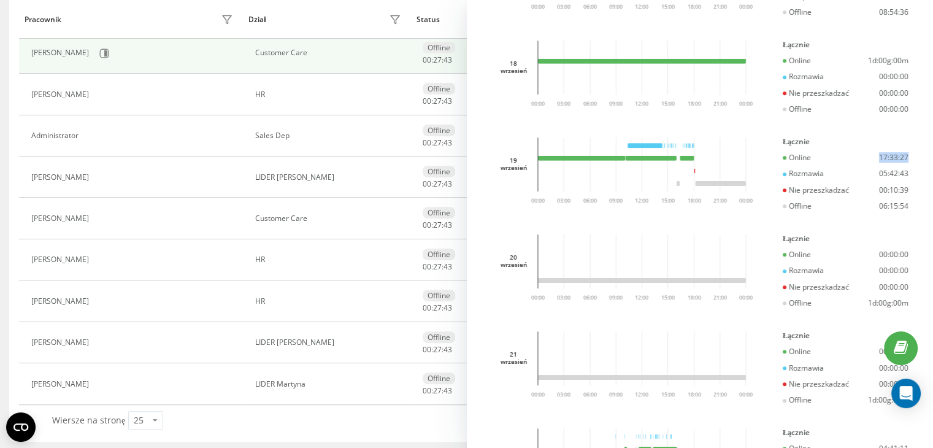
scroll to position [731, 0]
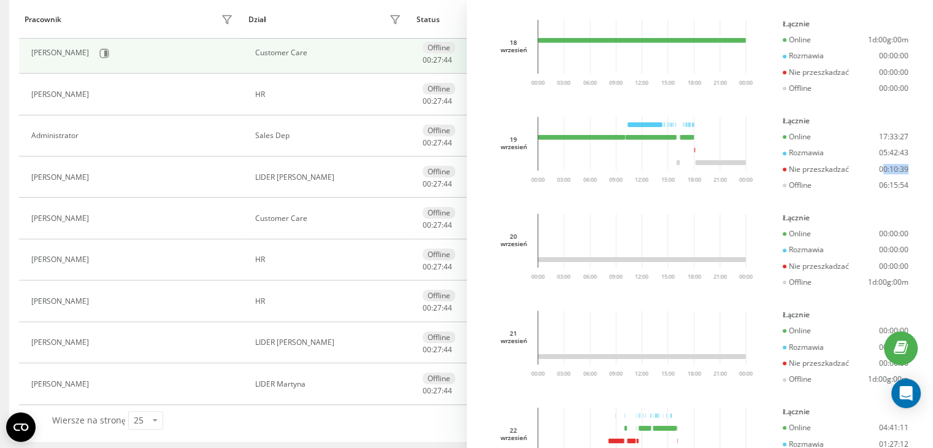
drag, startPoint x: 876, startPoint y: 182, endPoint x: 899, endPoint y: 177, distance: 23.4
click at [899, 177] on div "[PERSON_NAME] Customer Care skakankadance_dorota skakankadance_dorota_mob Staty…" at bounding box center [700, 224] width 467 height 448
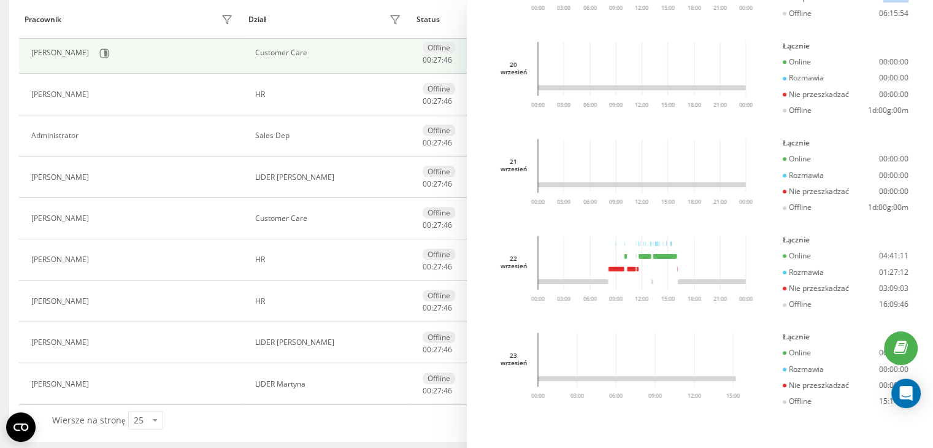
scroll to position [915, 0]
drag, startPoint x: 636, startPoint y: 305, endPoint x: 654, endPoint y: 296, distance: 20.3
click at [636, 305] on div "[DATE] 03:00 06:00 09:00 12:00 15:00 18:00 21:00 00:00 00:00" at bounding box center [624, 282] width 266 height 92
drag, startPoint x: 859, startPoint y: 277, endPoint x: 904, endPoint y: 282, distance: 45.0
click at [904, 282] on div "[PERSON_NAME] Customer Care skakankadance_dorota skakankadance_dorota_mob Staty…" at bounding box center [700, 224] width 467 height 448
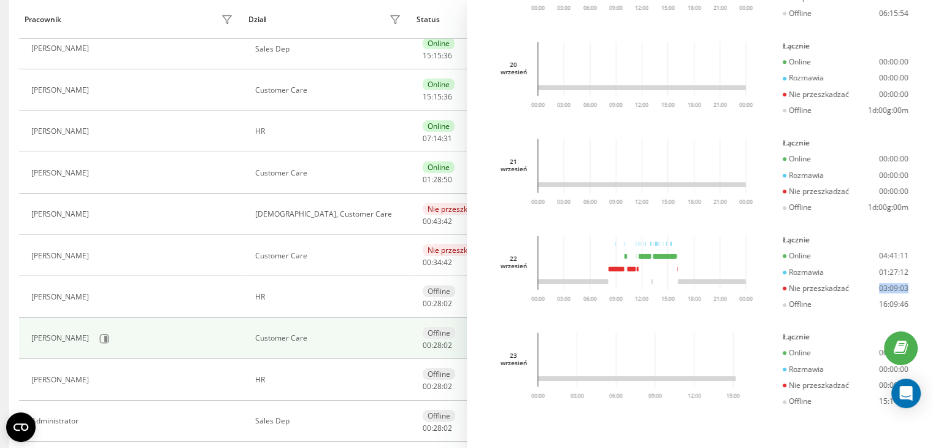
scroll to position [145, 0]
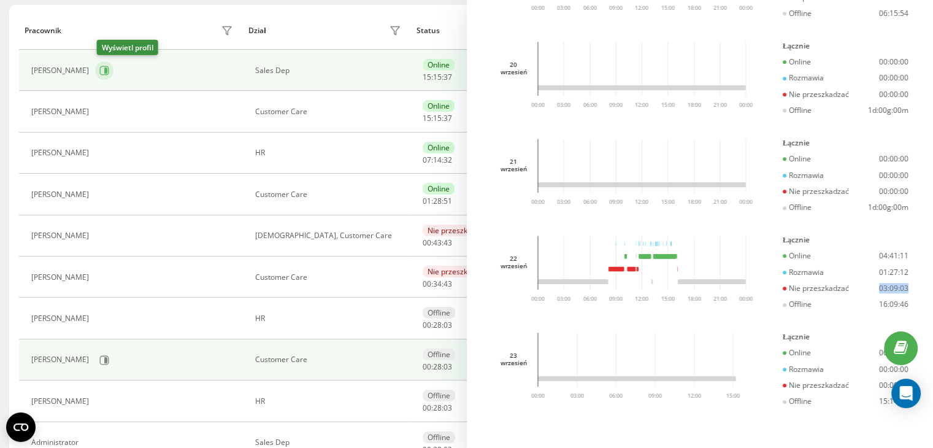
click at [109, 68] on icon at bounding box center [104, 70] width 9 height 9
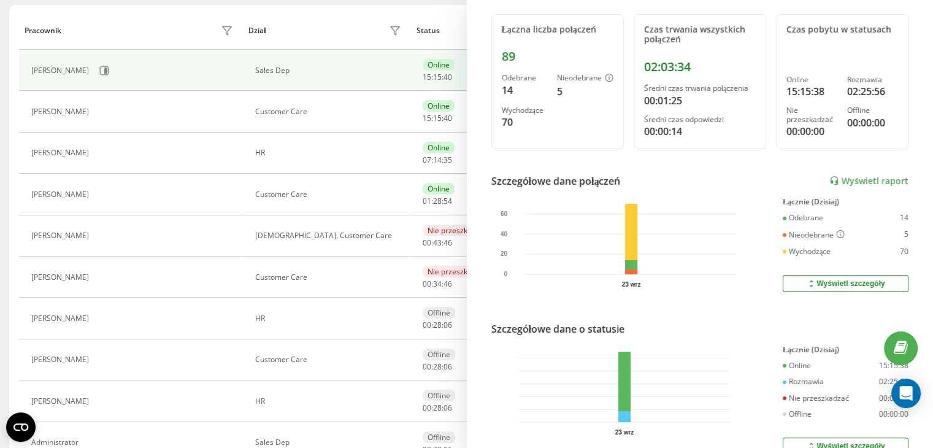
scroll to position [225, 0]
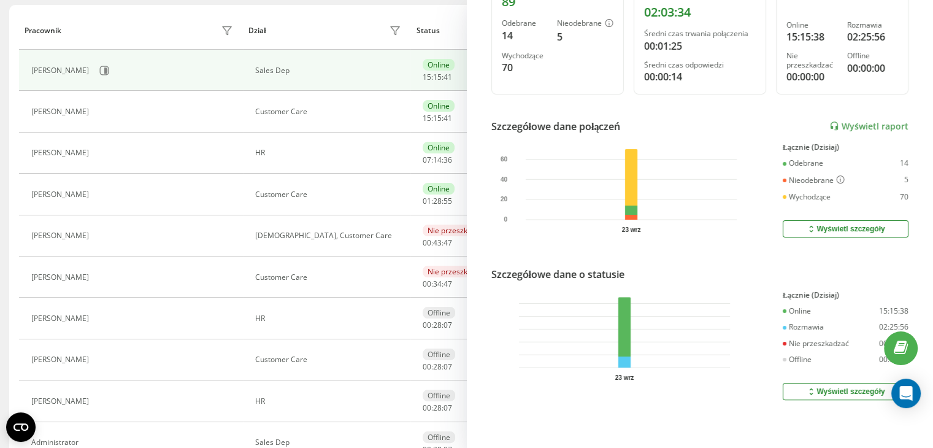
click at [832, 386] on div "Wyświetl szczegóły" at bounding box center [845, 391] width 79 height 10
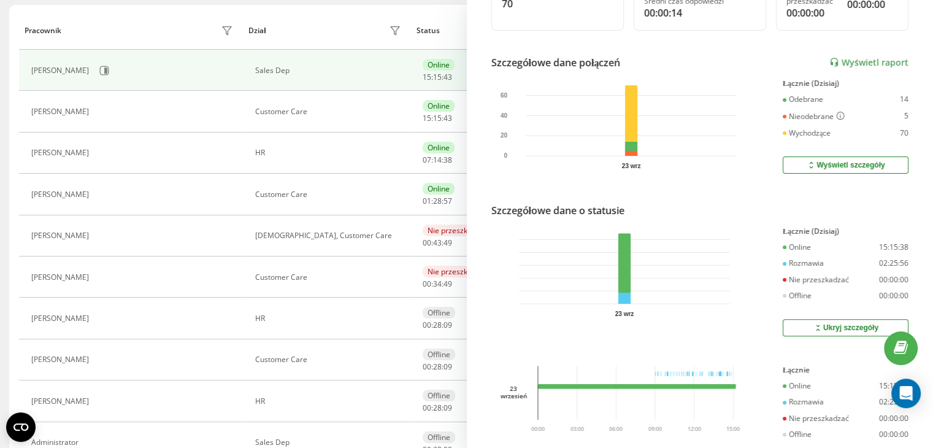
scroll to position [260, 0]
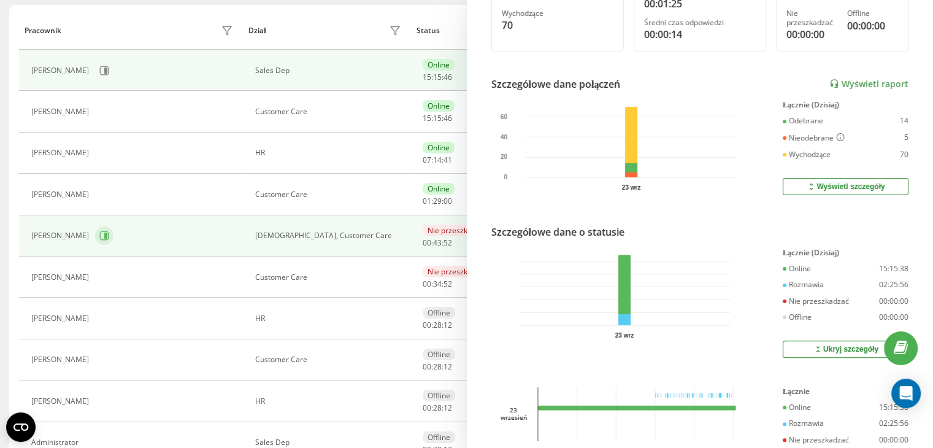
click at [111, 235] on button at bounding box center [104, 235] width 18 height 18
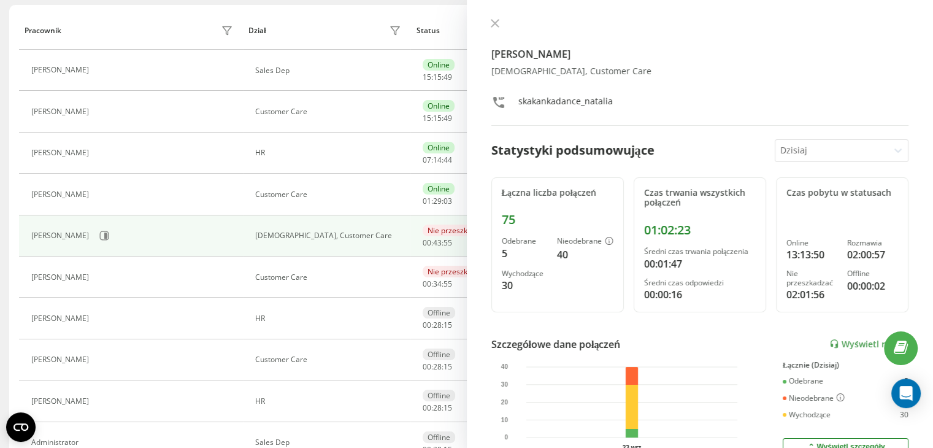
click at [781, 148] on div at bounding box center [832, 151] width 104 height 14
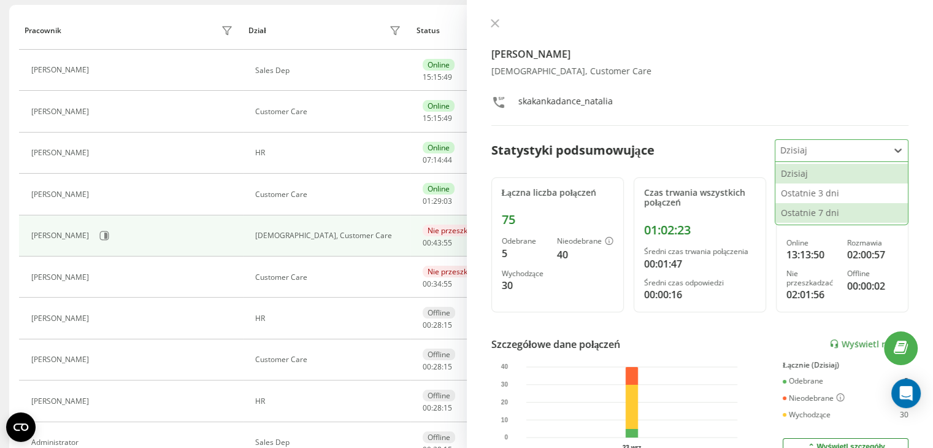
click at [807, 212] on div "Ostatnie 7 dni" at bounding box center [841, 213] width 132 height 20
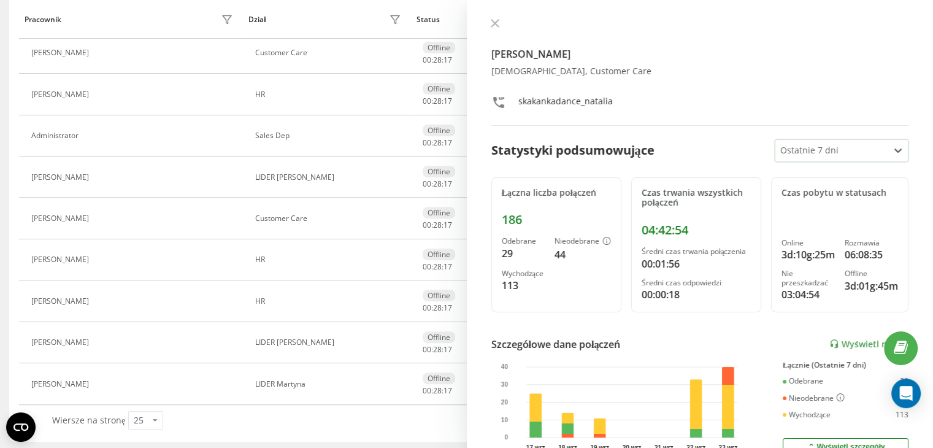
scroll to position [234, 0]
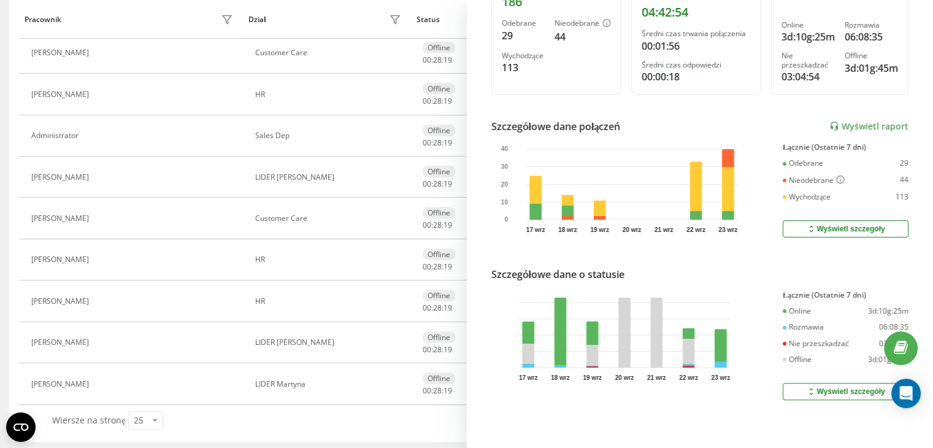
click at [820, 386] on div "Wyświetl szczegóły" at bounding box center [845, 391] width 79 height 10
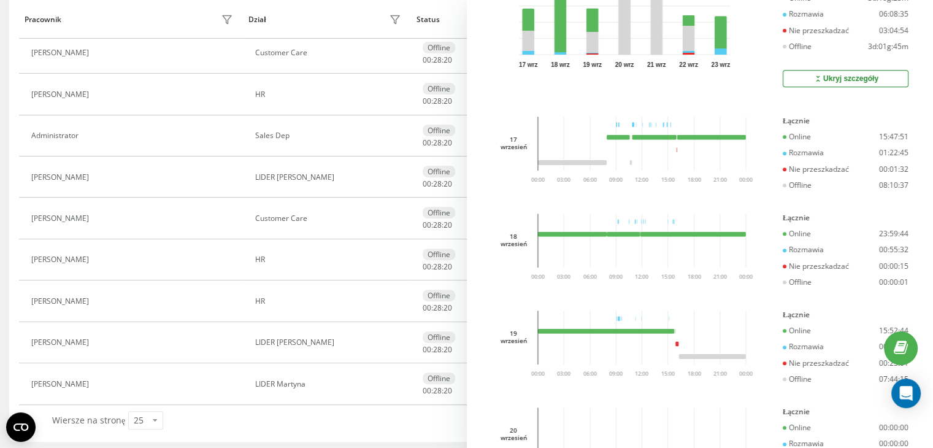
scroll to position [540, 0]
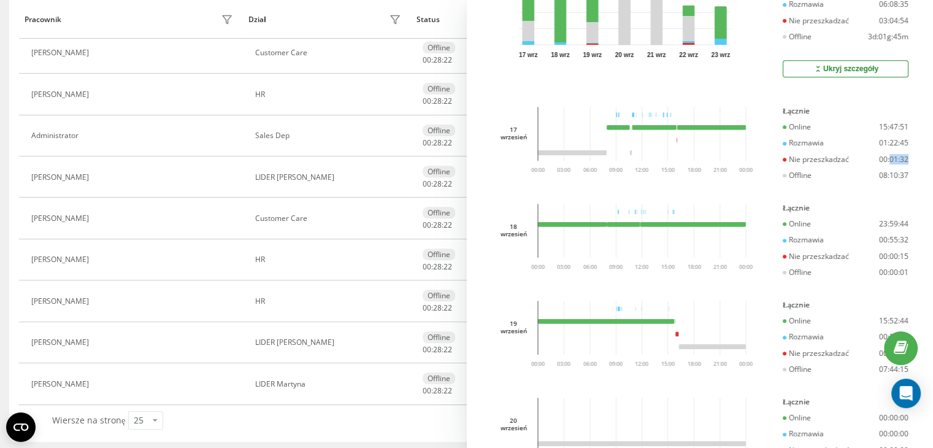
drag, startPoint x: 885, startPoint y: 166, endPoint x: 904, endPoint y: 166, distance: 19.6
click at [904, 166] on div "[PERSON_NAME] [DEMOGRAPHIC_DATA], Customer Care skakankadance_natalia Statystyk…" at bounding box center [700, 224] width 467 height 448
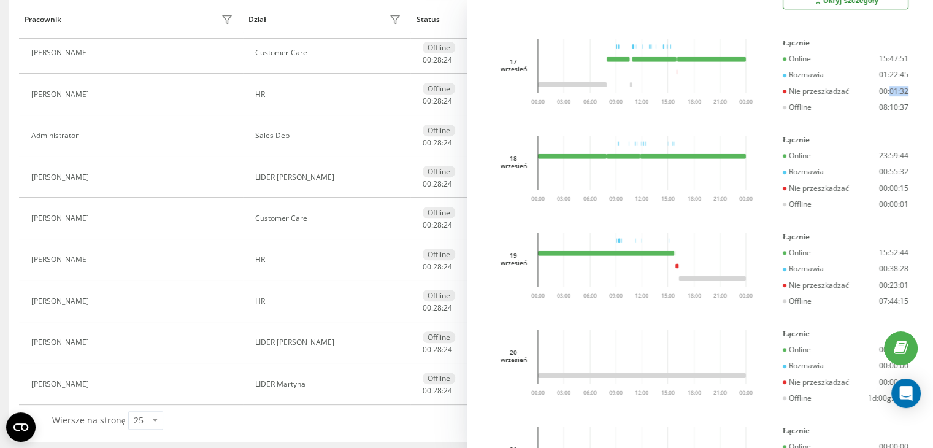
scroll to position [663, 0]
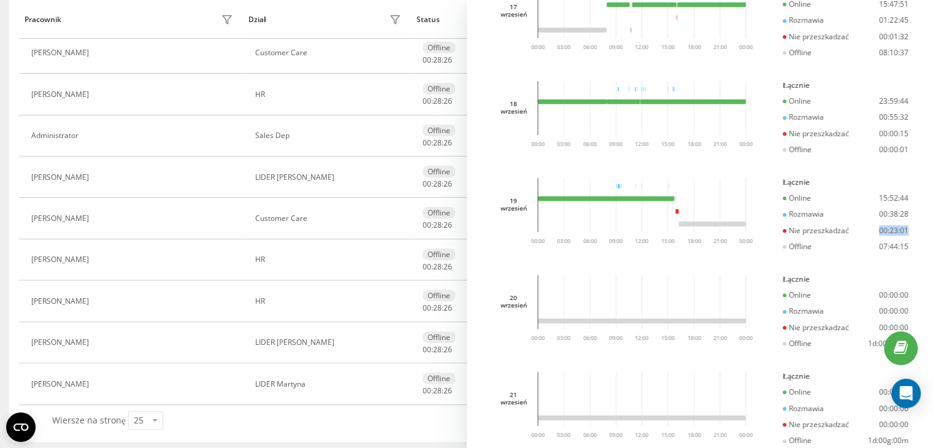
drag, startPoint x: 883, startPoint y: 231, endPoint x: 902, endPoint y: 232, distance: 18.4
click at [902, 232] on div "[PERSON_NAME] [DEMOGRAPHIC_DATA], Customer Care skakankadance_natalia Statystyk…" at bounding box center [700, 224] width 467 height 448
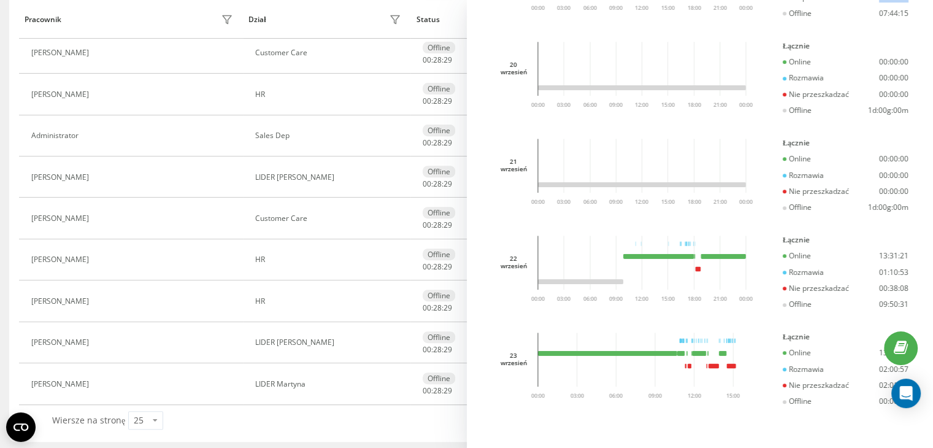
scroll to position [912, 0]
drag, startPoint x: 872, startPoint y: 277, endPoint x: 903, endPoint y: 276, distance: 31.3
click at [903, 276] on div "[PERSON_NAME] [DEMOGRAPHIC_DATA], Customer Care skakankadance_natalia Statystyk…" at bounding box center [700, 224] width 467 height 448
drag, startPoint x: 867, startPoint y: 374, endPoint x: 894, endPoint y: 370, distance: 27.2
click at [894, 370] on div "Online 13:13:50 Rozmawia 02:00:57 Nie przeszkadzać 02:01:58 Offline 00:00:02" at bounding box center [846, 377] width 126 height 58
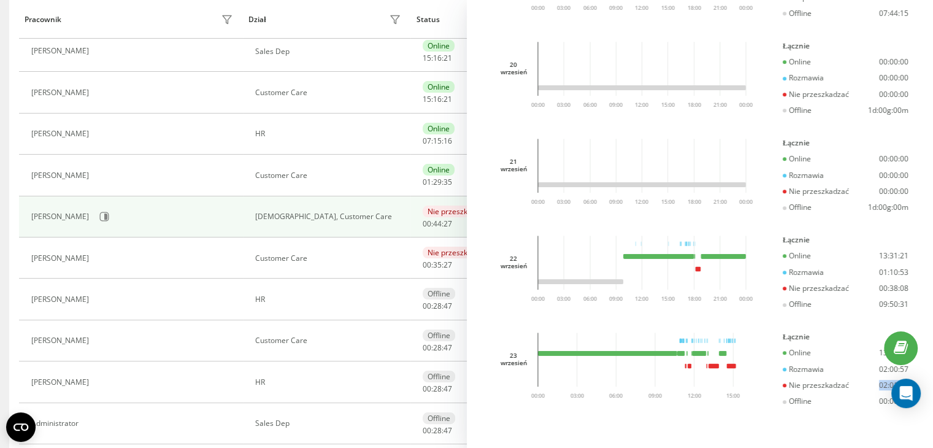
scroll to position [145, 0]
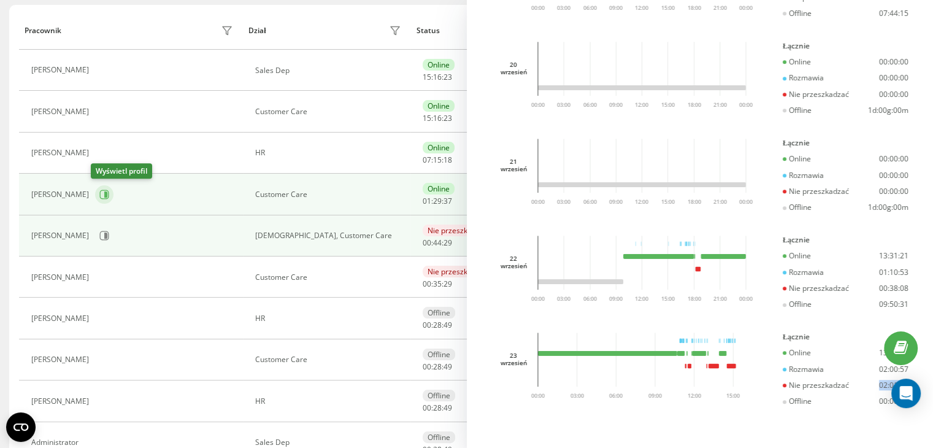
click at [99, 191] on icon at bounding box center [104, 195] width 10 height 10
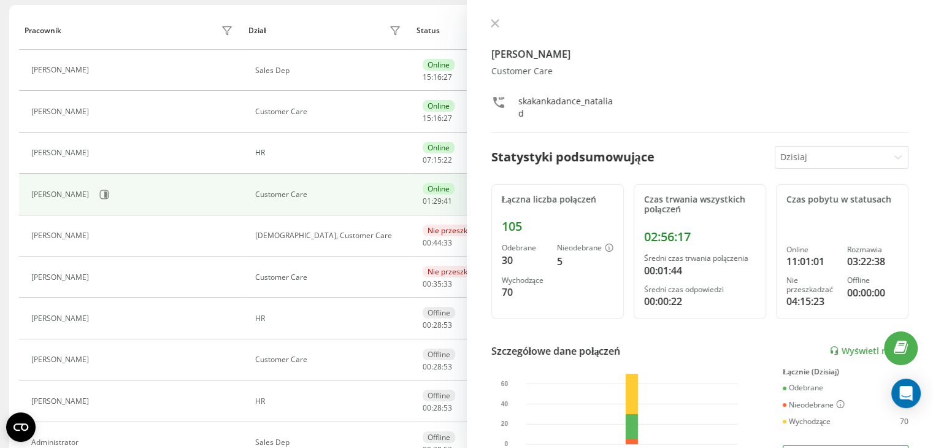
click at [828, 163] on div at bounding box center [832, 157] width 104 height 14
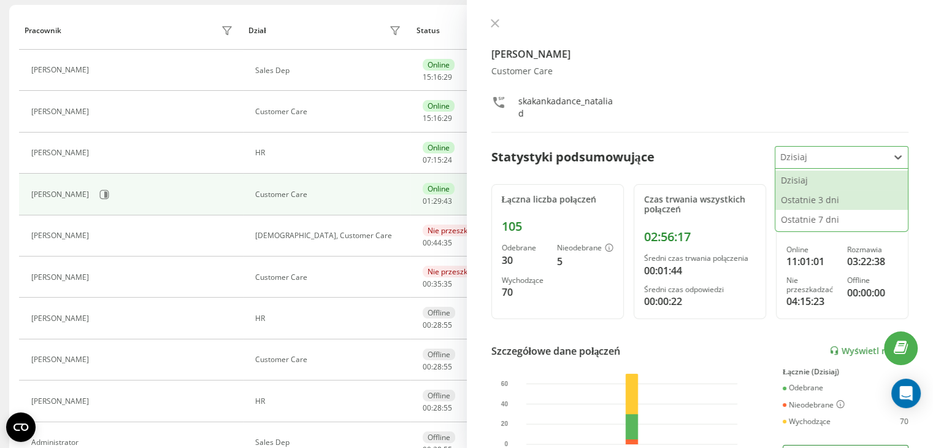
click at [803, 197] on div "Ostatnie 3 dni" at bounding box center [841, 200] width 132 height 20
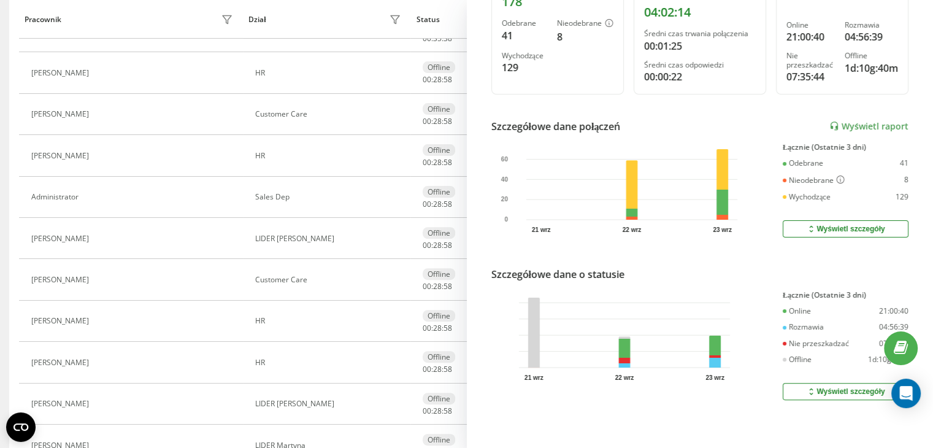
scroll to position [232, 0]
click at [815, 386] on div "Wyświetl szczegóły" at bounding box center [845, 391] width 79 height 10
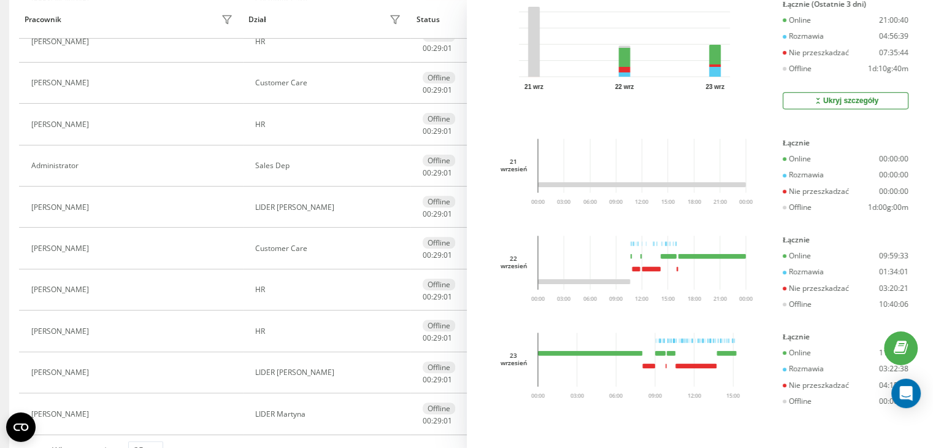
scroll to position [452, 0]
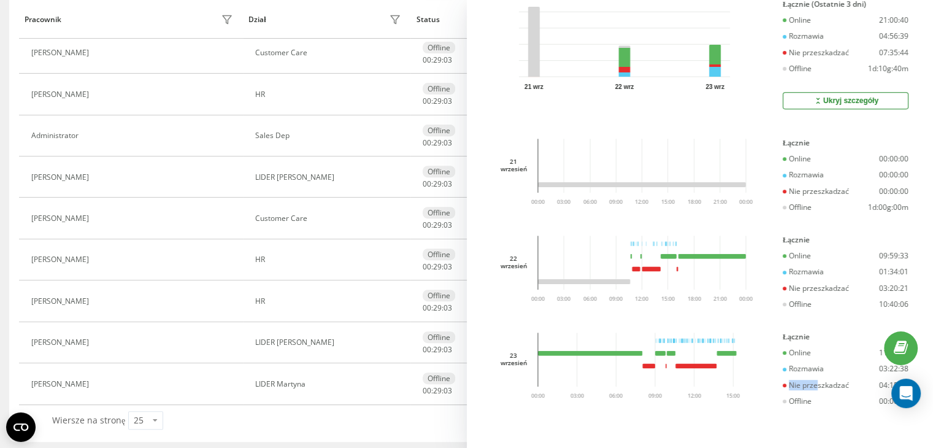
drag, startPoint x: 808, startPoint y: 375, endPoint x: 846, endPoint y: 377, distance: 38.1
click at [846, 381] on div "Nie przeszkadzać 04:15:23" at bounding box center [846, 385] width 126 height 9
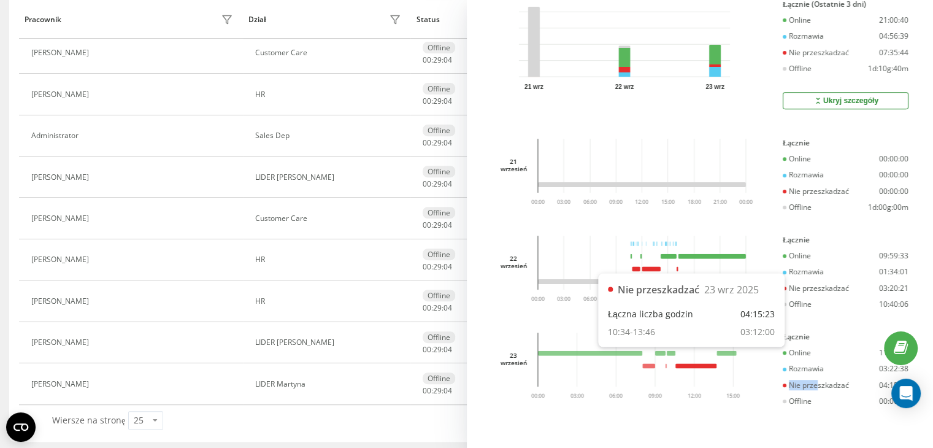
click at [694, 363] on rect at bounding box center [695, 365] width 41 height 5
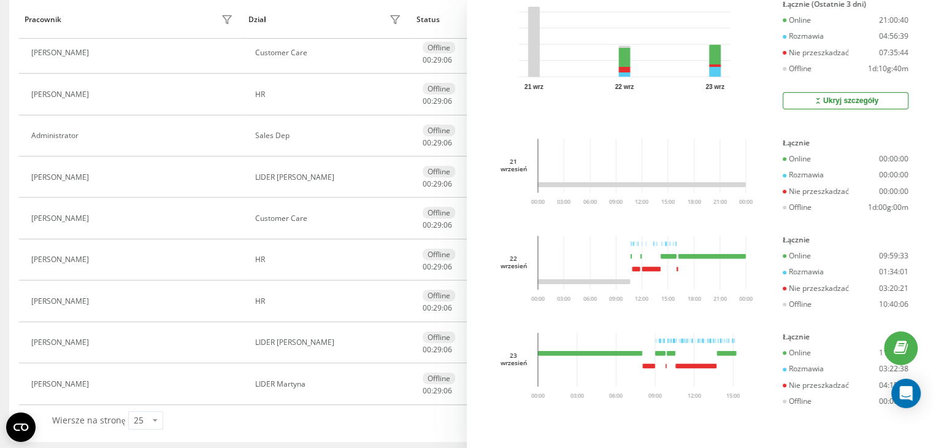
click at [667, 293] on div "[DATE] 03:00 06:00 09:00 12:00 15:00 18:00 21:00 00:00 00:00" at bounding box center [624, 282] width 266 height 92
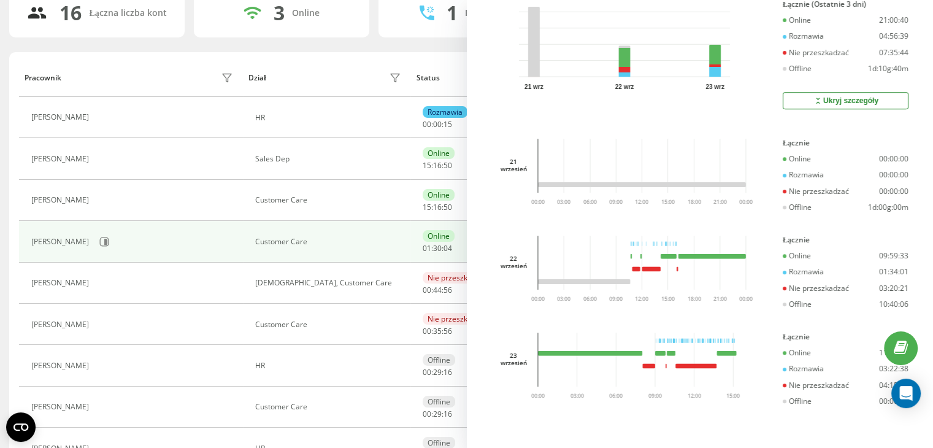
scroll to position [84, 0]
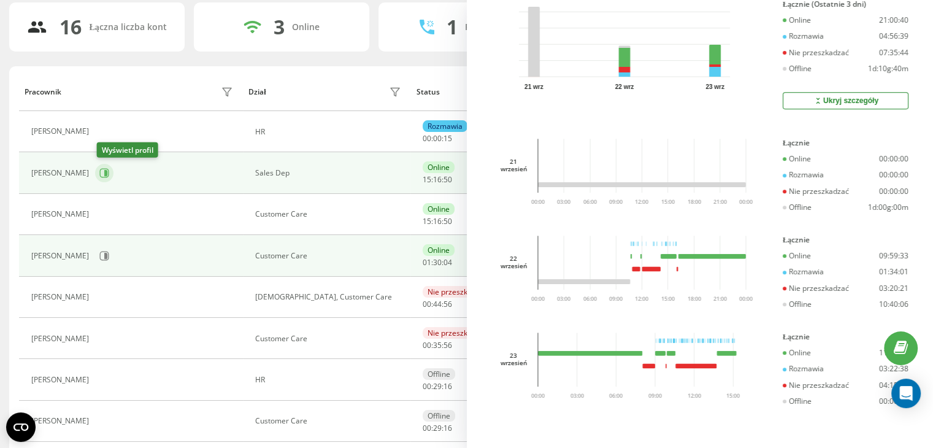
click at [97, 172] on button at bounding box center [104, 173] width 18 height 18
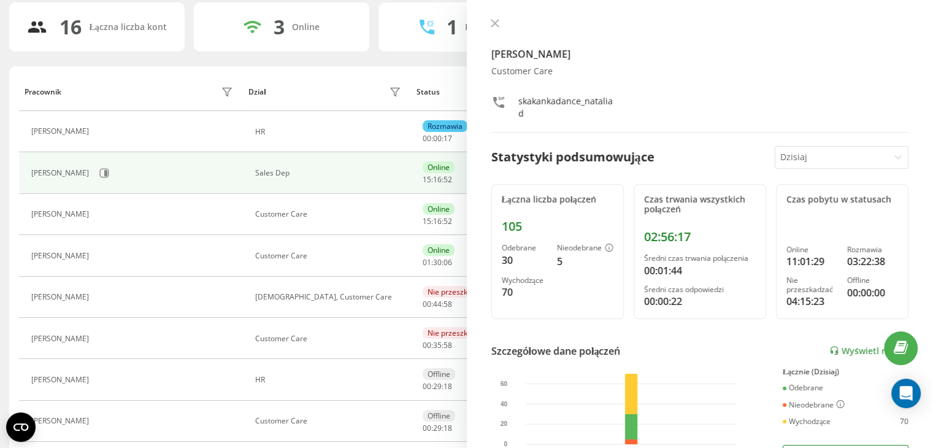
click at [780, 150] on div at bounding box center [832, 157] width 104 height 14
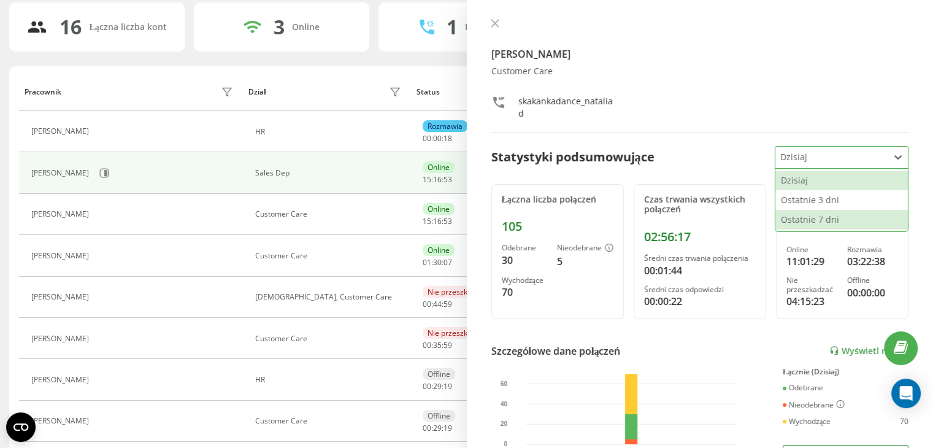
click at [793, 221] on div "Ostatnie 7 dni" at bounding box center [841, 220] width 132 height 20
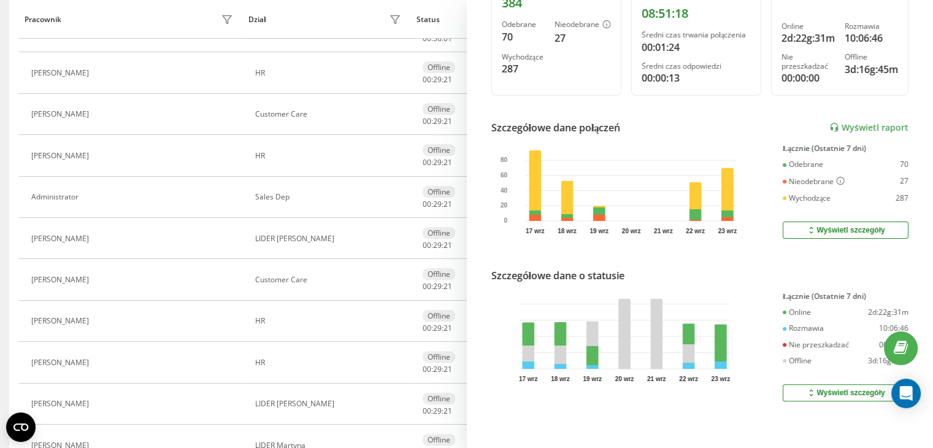
scroll to position [234, 0]
click at [829, 386] on div "Wyświetl szczegóły" at bounding box center [845, 391] width 79 height 10
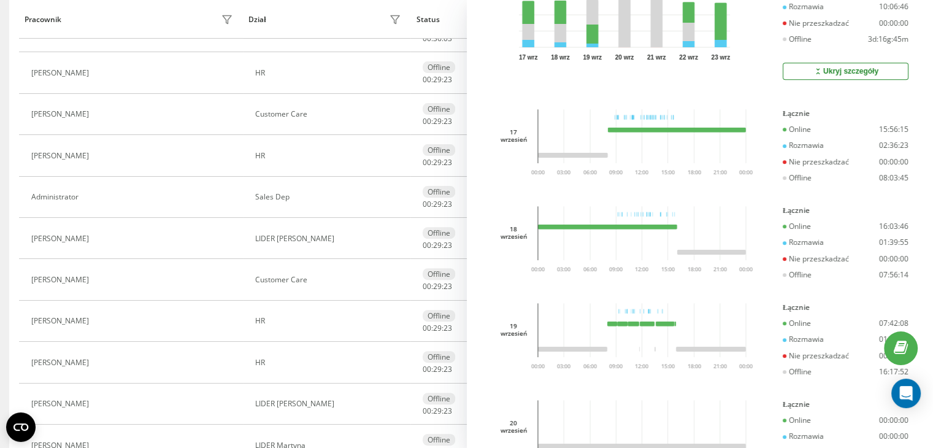
scroll to position [540, 0]
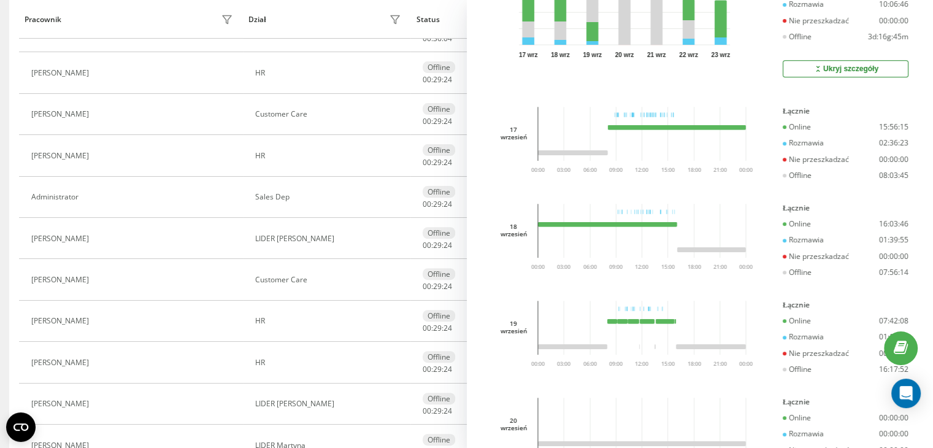
click at [884, 164] on div "00:00:00" at bounding box center [893, 159] width 29 height 9
click at [878, 255] on div "Online 16:03:46 Rozmawia 01:39:55 Nie przeszkadzać 00:00:00 Offline 07:56:14" at bounding box center [846, 249] width 126 height 58
click at [879, 261] on div "00:00:00" at bounding box center [893, 256] width 29 height 9
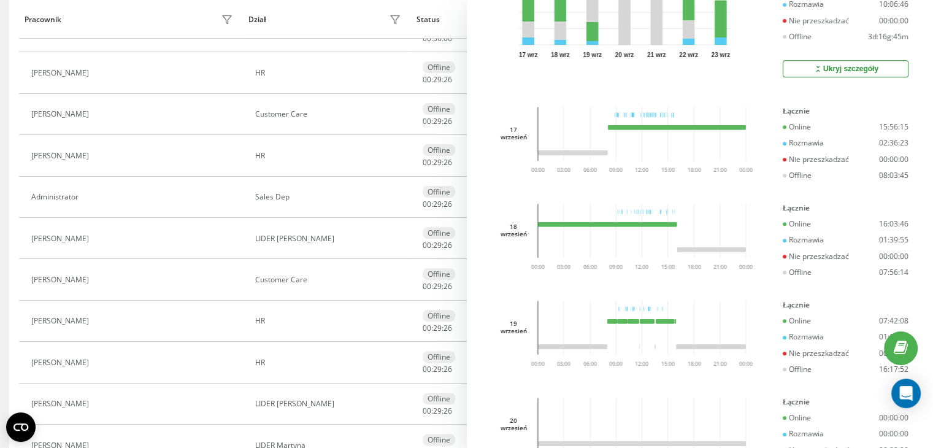
click at [879, 356] on div "00:00:00" at bounding box center [893, 353] width 29 height 9
click at [879, 355] on div "00:00:00" at bounding box center [893, 353] width 29 height 9
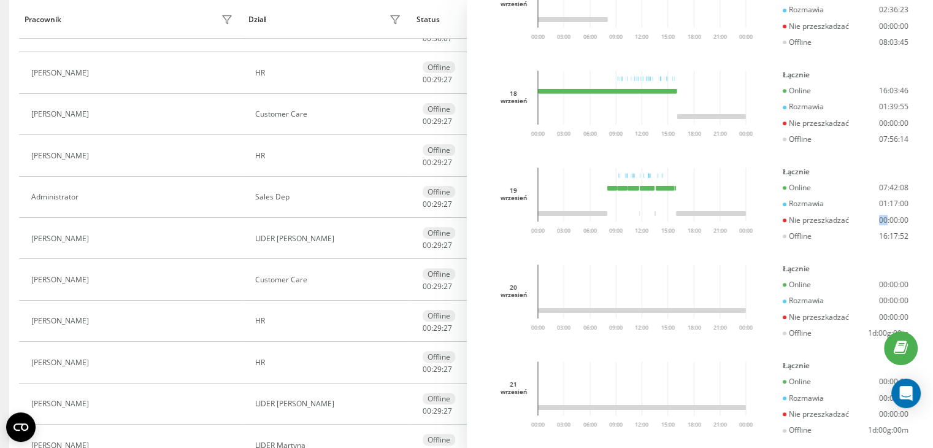
scroll to position [724, 0]
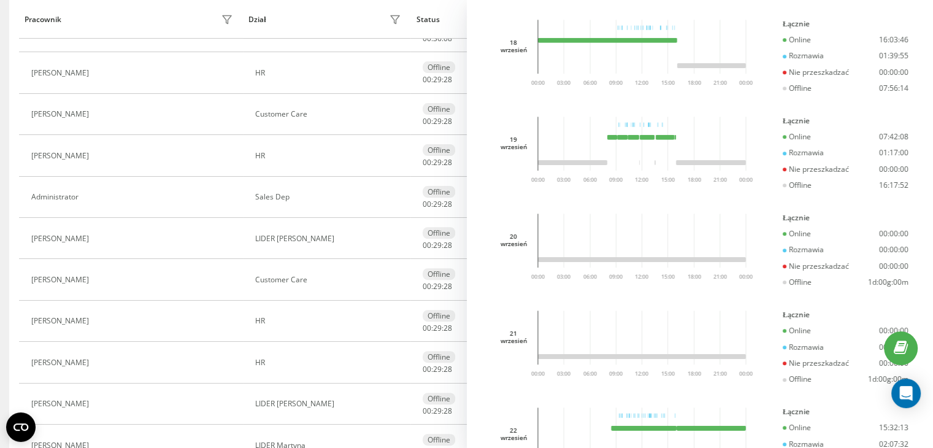
click at [879, 271] on div "00:00:00" at bounding box center [893, 266] width 29 height 9
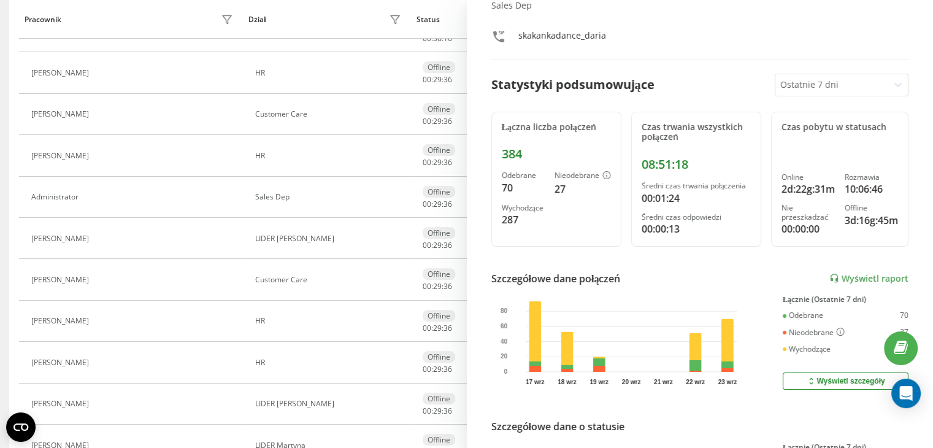
scroll to position [0, 0]
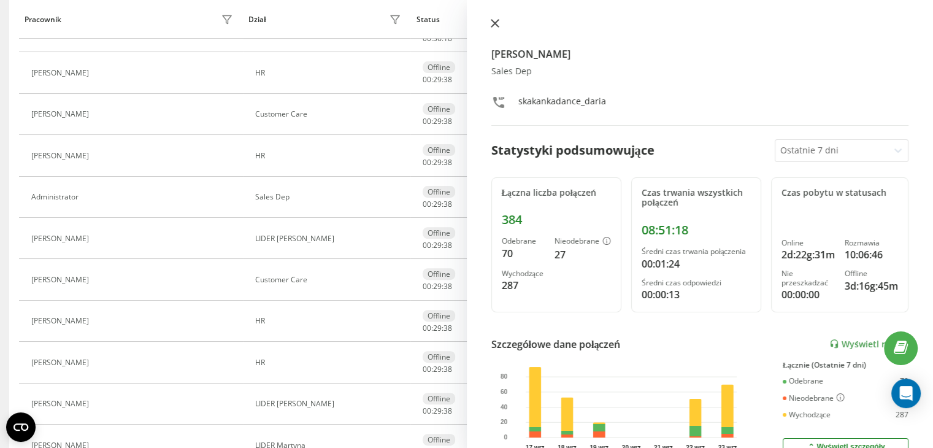
click at [488, 27] on button at bounding box center [495, 24] width 16 height 12
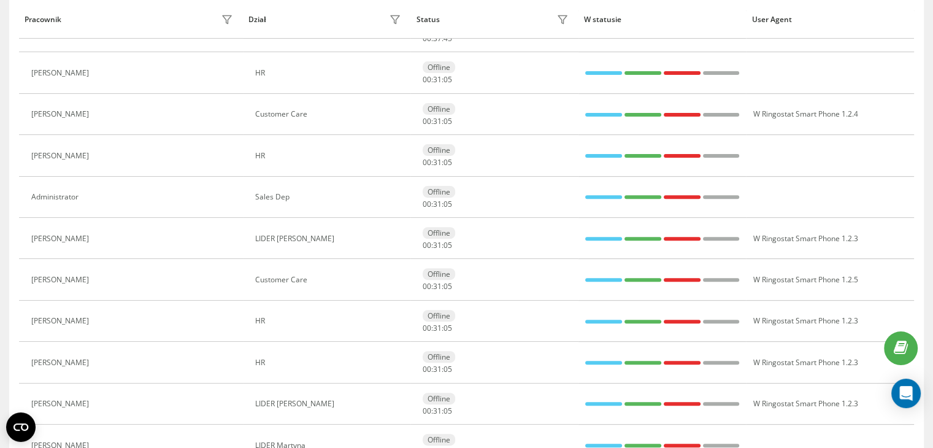
scroll to position [144, 0]
